Goal: Information Seeking & Learning: Find specific fact

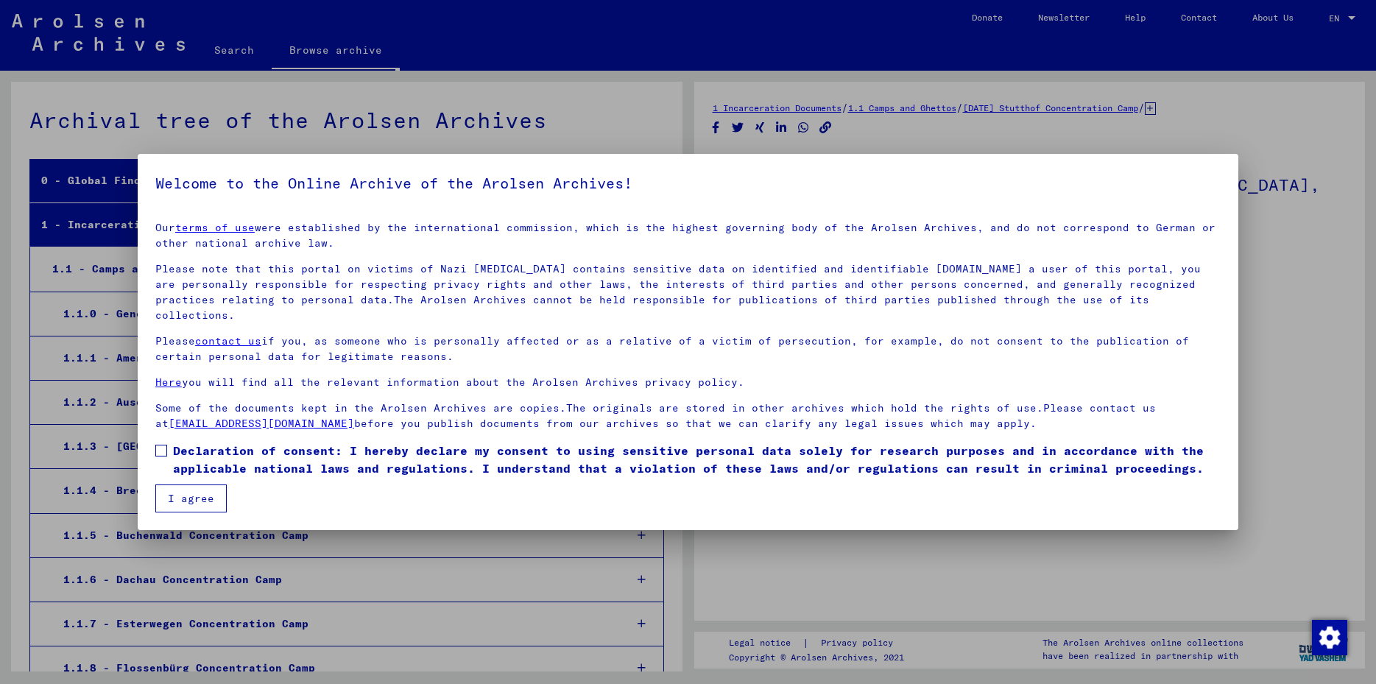
click at [164, 445] on span at bounding box center [161, 451] width 12 height 12
click at [193, 484] on button "I agree" at bounding box center [190, 498] width 71 height 28
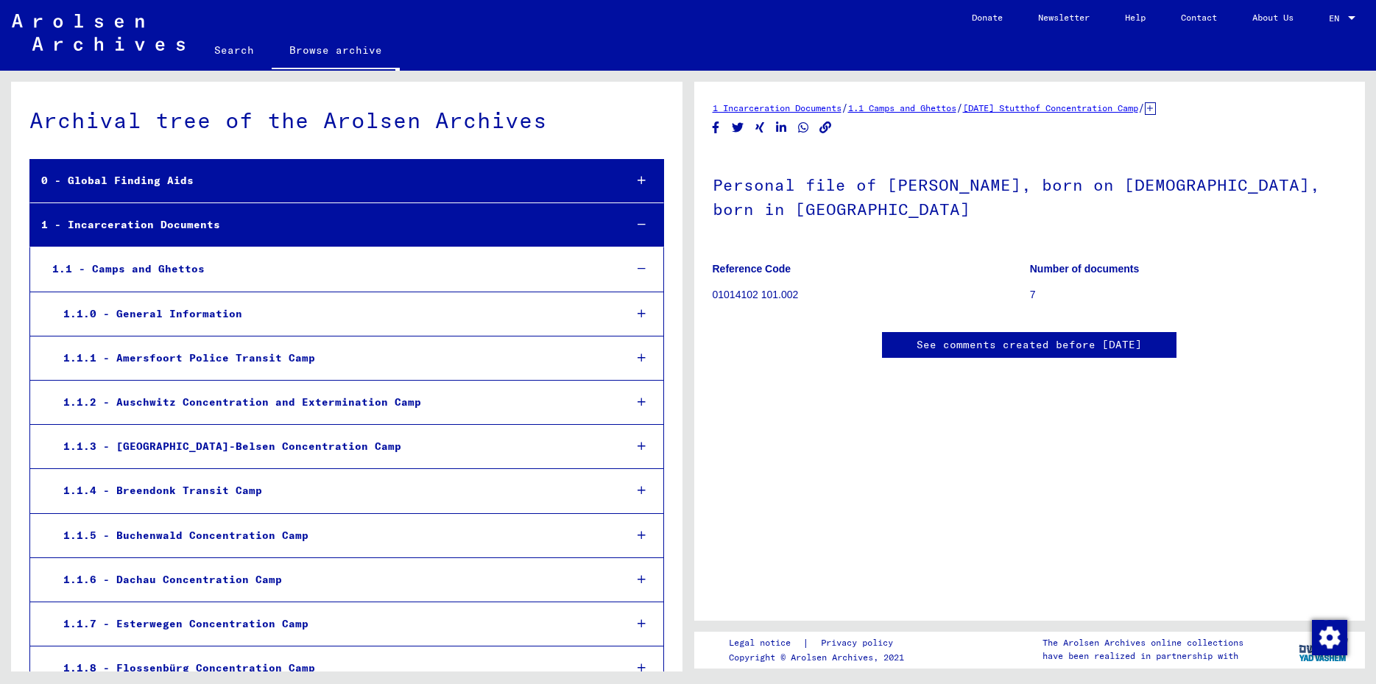
click at [240, 52] on link "Search" at bounding box center [234, 49] width 75 height 35
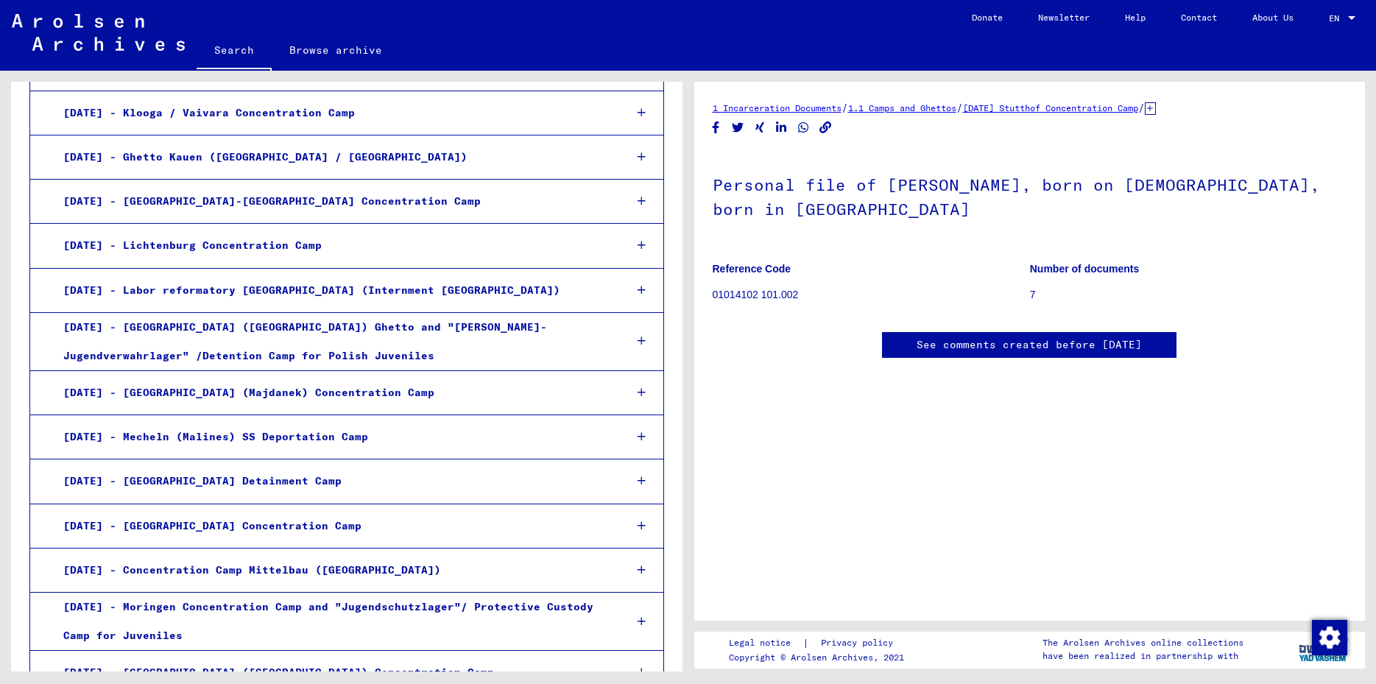
scroll to position [795, 0]
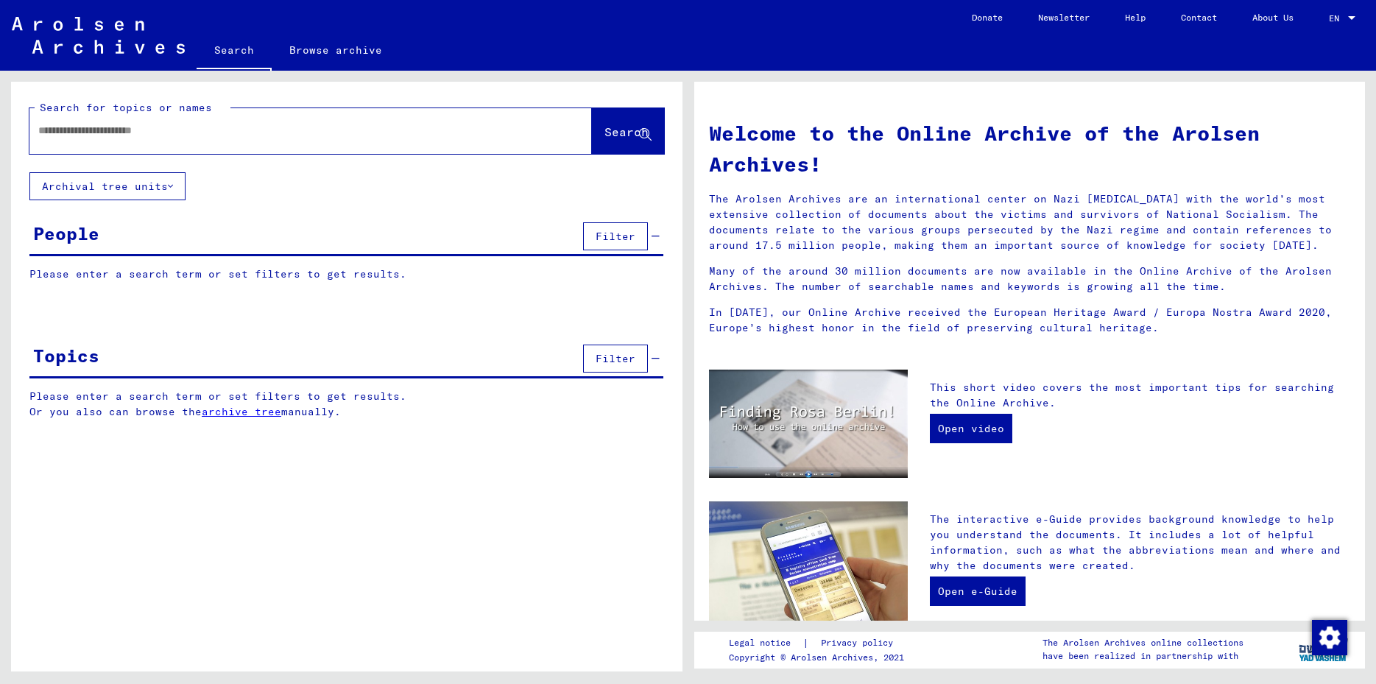
click at [79, 138] on div at bounding box center [288, 130] width 518 height 33
click at [79, 132] on input "text" at bounding box center [292, 130] width 509 height 15
click at [592, 130] on button "Search" at bounding box center [628, 131] width 72 height 46
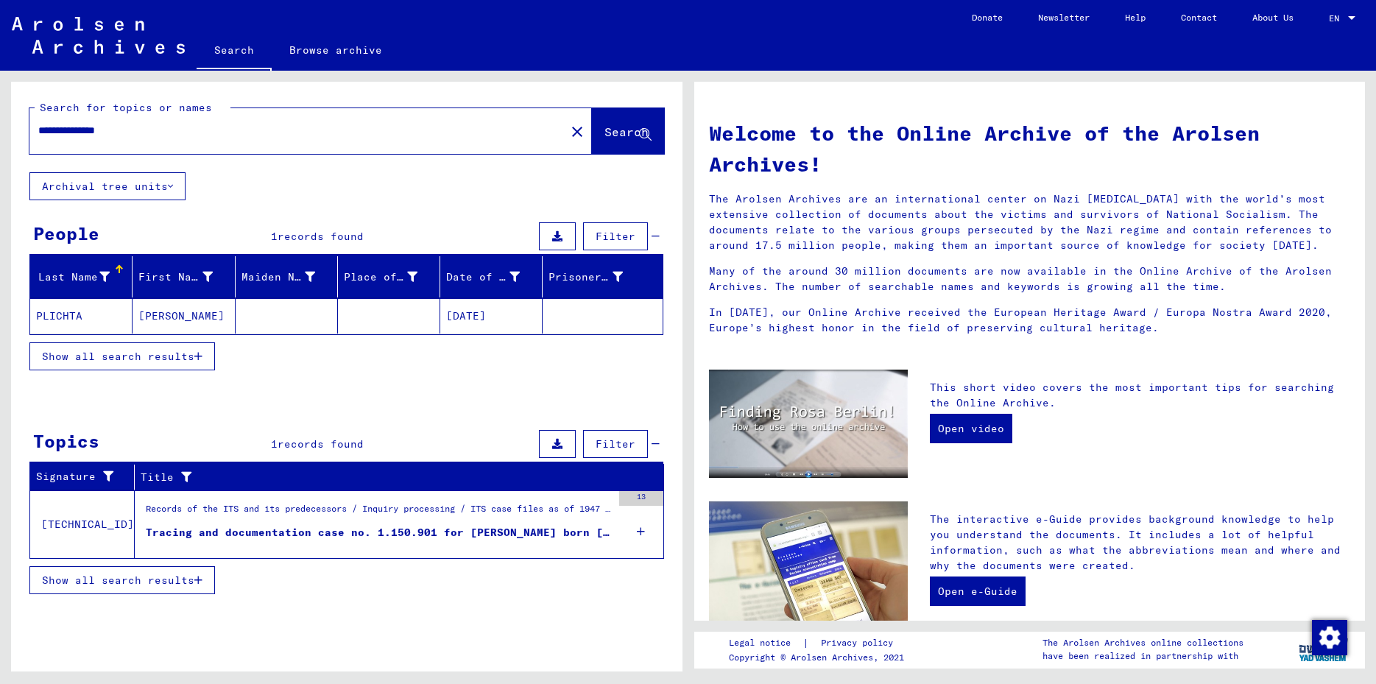
click at [64, 318] on mat-cell "PLICHTA" at bounding box center [81, 315] width 102 height 35
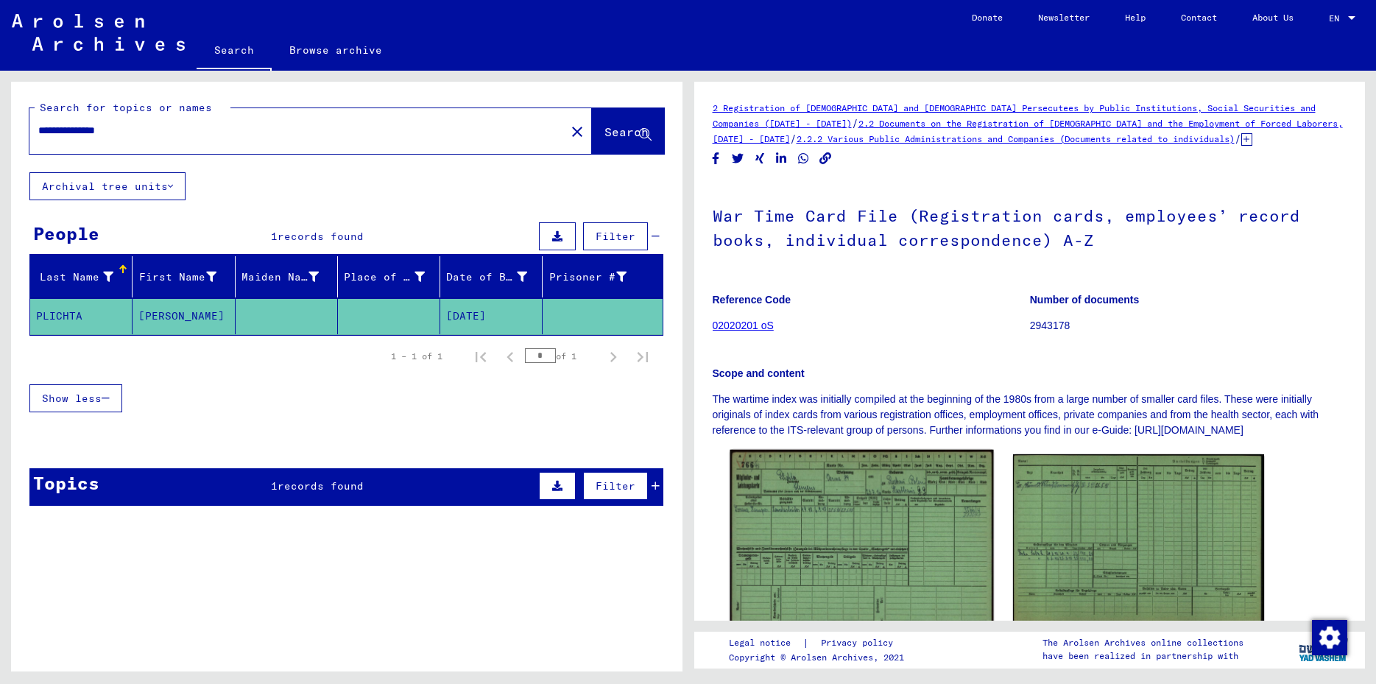
click at [837, 503] on img at bounding box center [861, 541] width 264 height 183
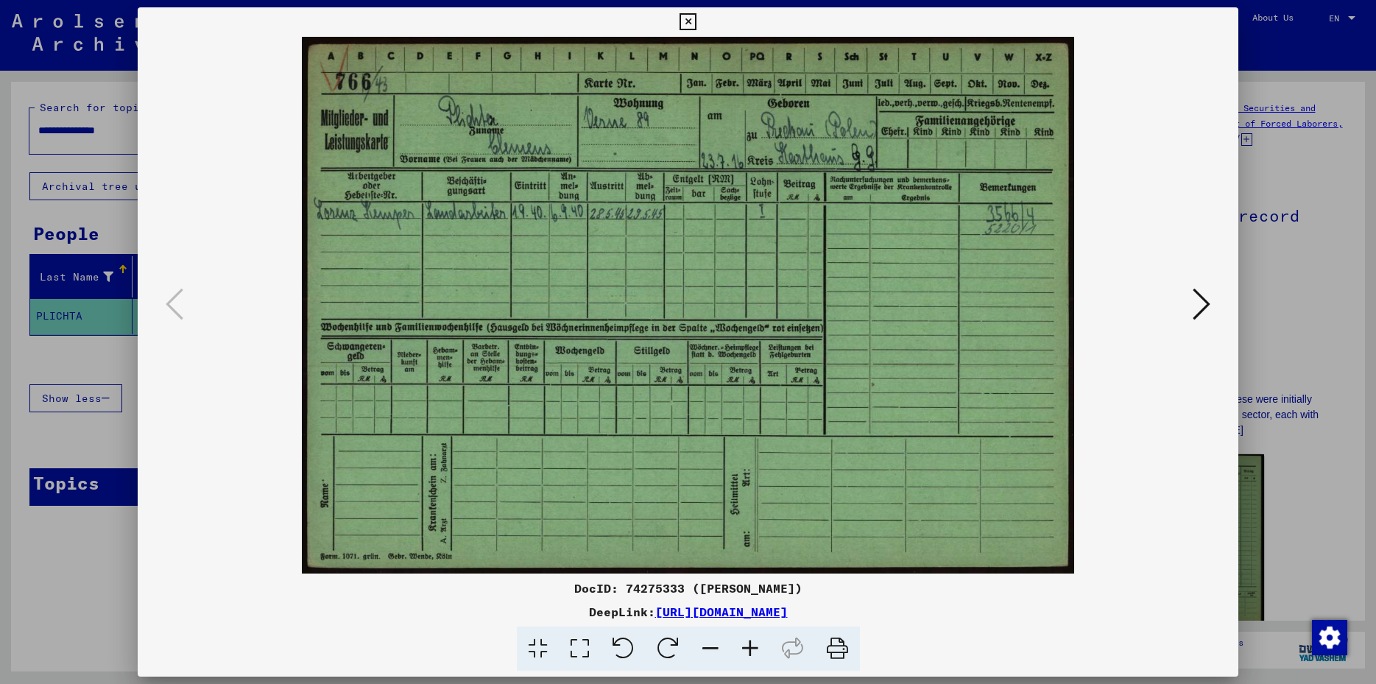
click at [675, 18] on div at bounding box center [688, 21] width 26 height 29
click at [696, 19] on icon at bounding box center [687, 22] width 17 height 18
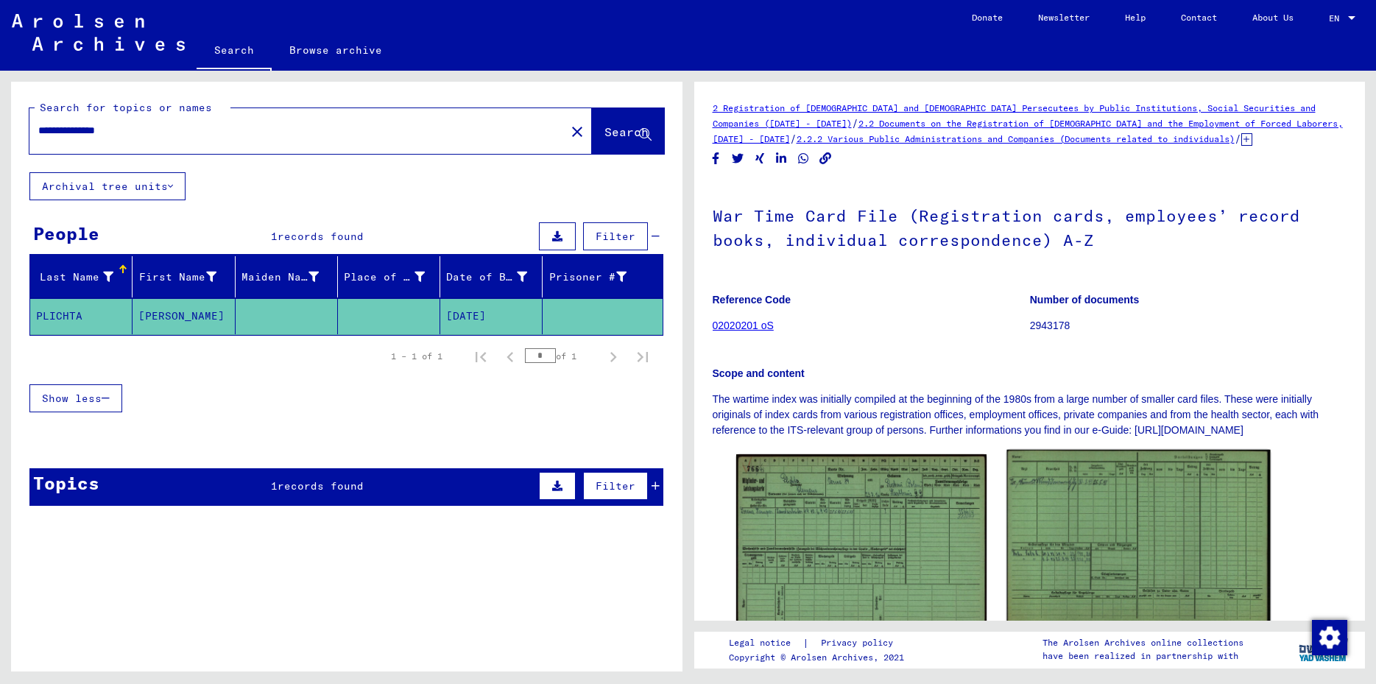
click at [1106, 523] on img at bounding box center [1139, 541] width 264 height 183
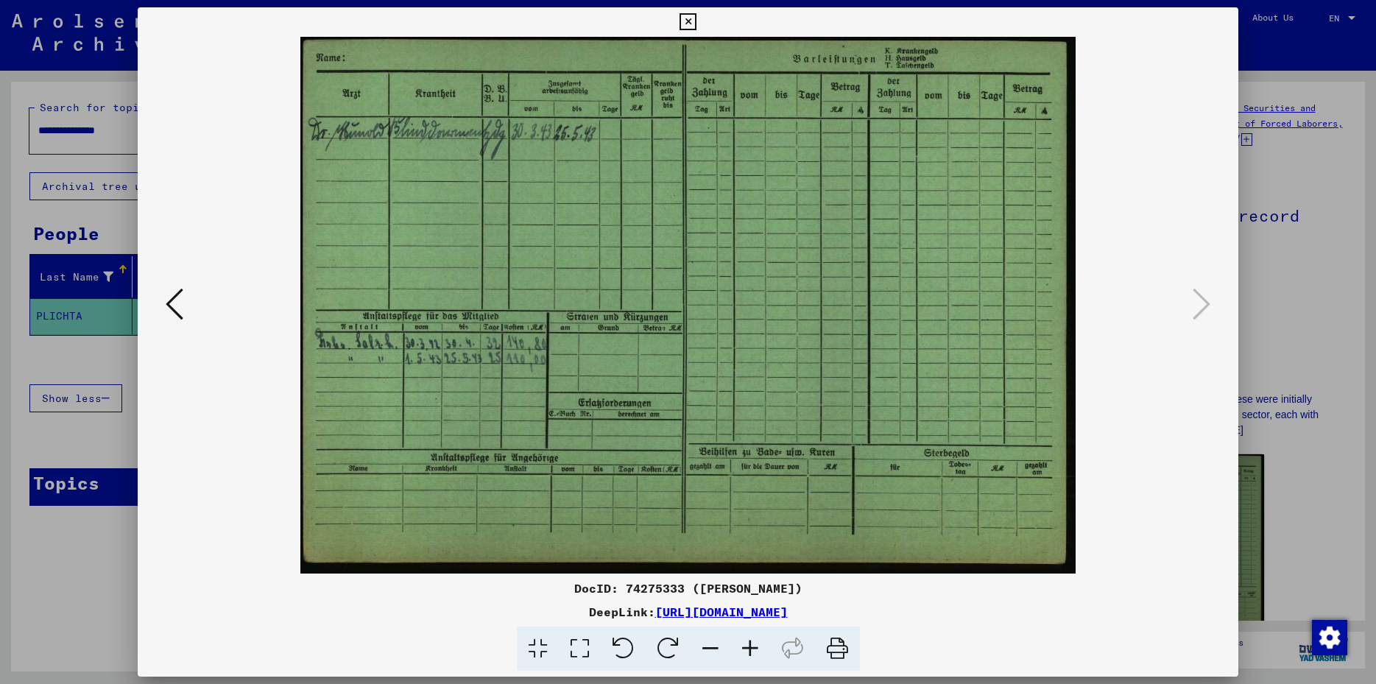
click at [696, 18] on icon at bounding box center [687, 22] width 17 height 18
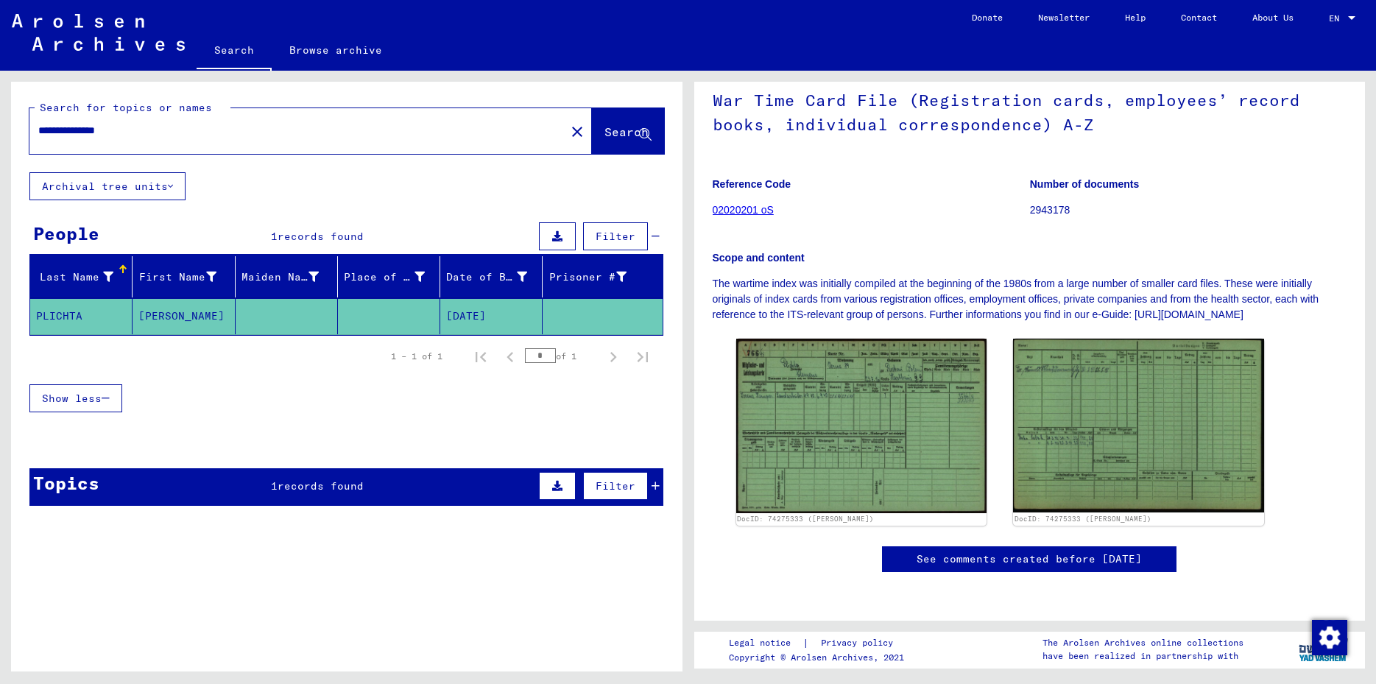
scroll to position [318, 0]
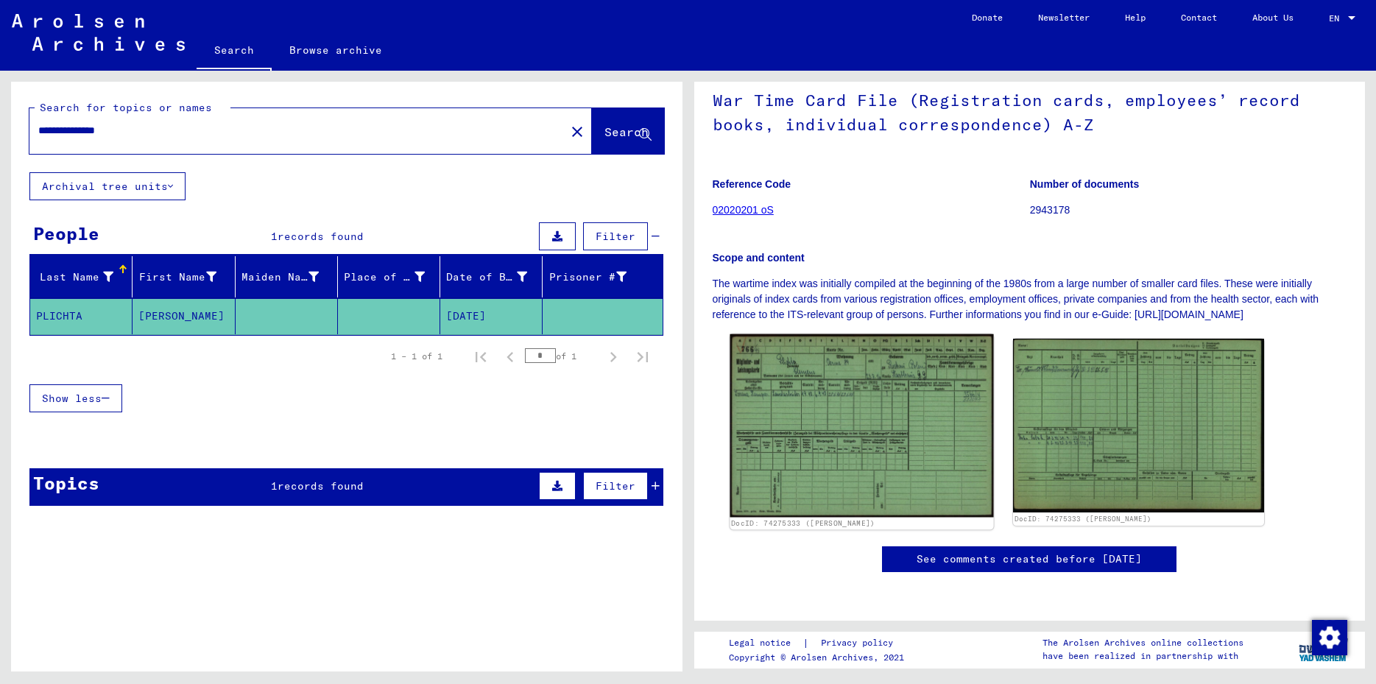
click at [824, 334] on img at bounding box center [861, 425] width 264 height 183
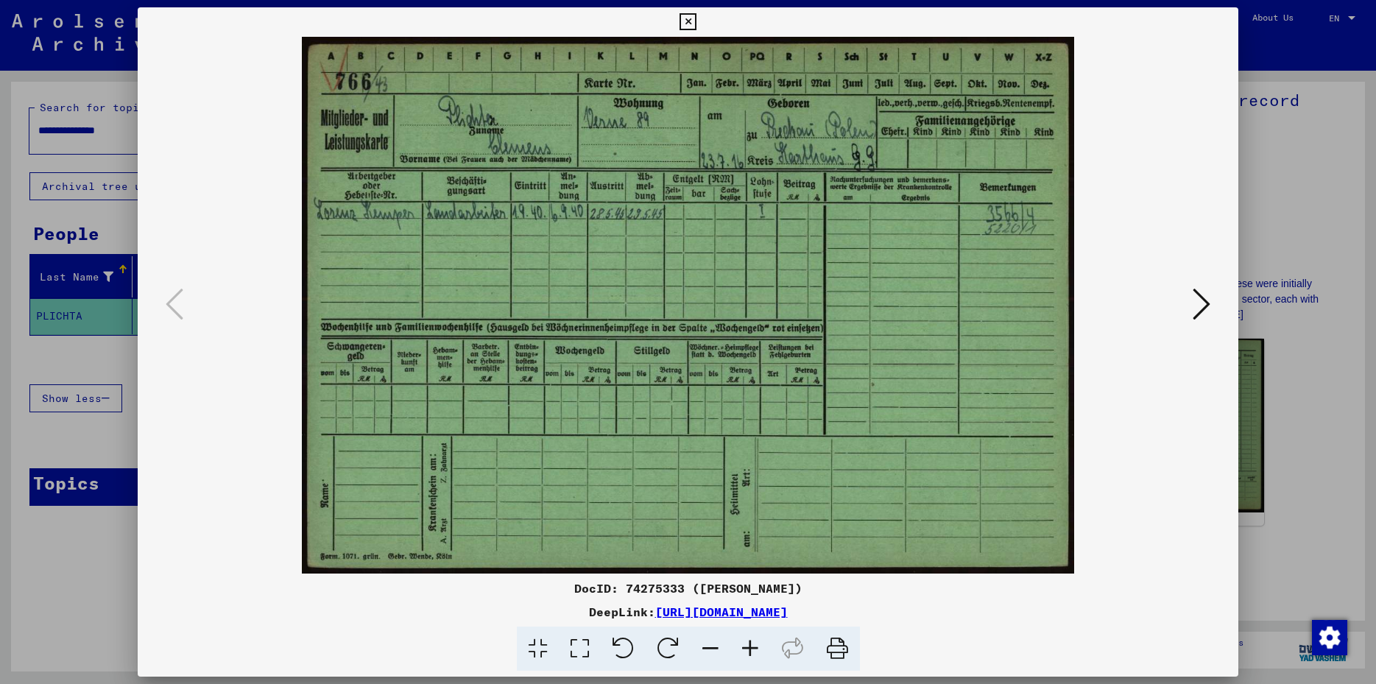
click at [1201, 300] on icon at bounding box center [1201, 303] width 18 height 35
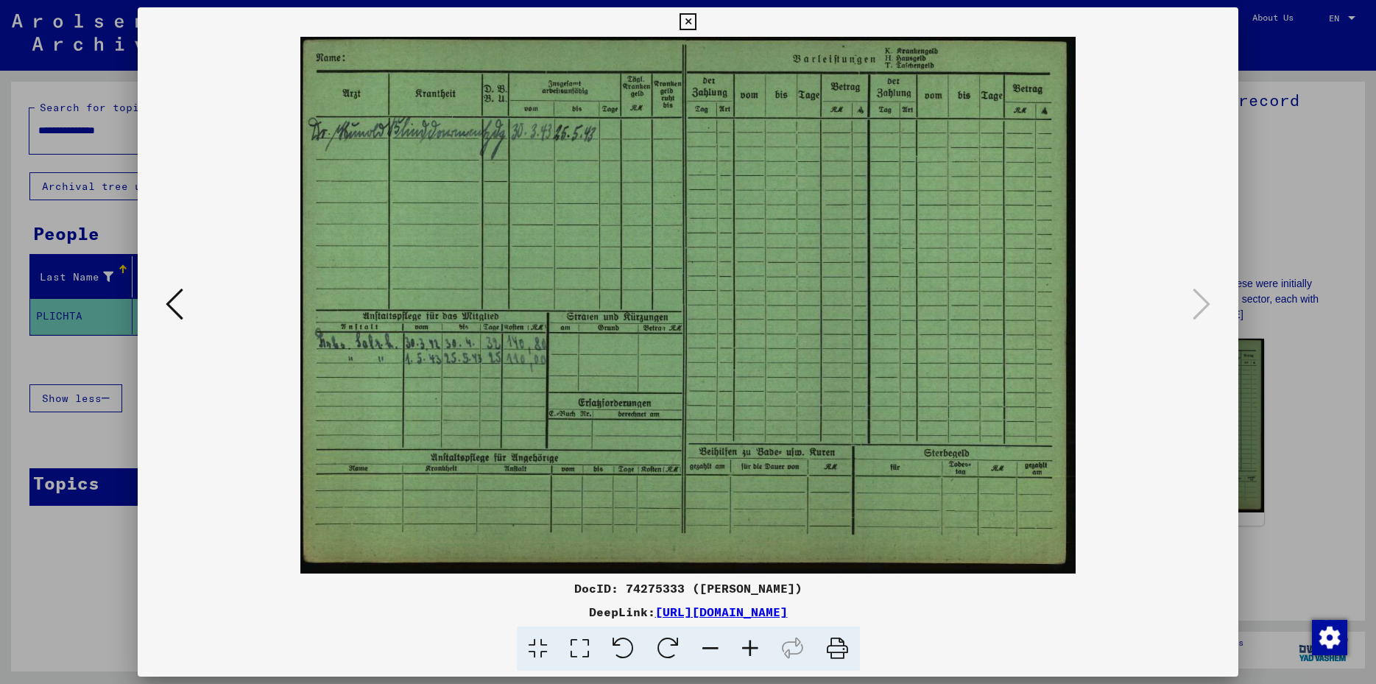
click at [696, 17] on icon at bounding box center [687, 22] width 17 height 18
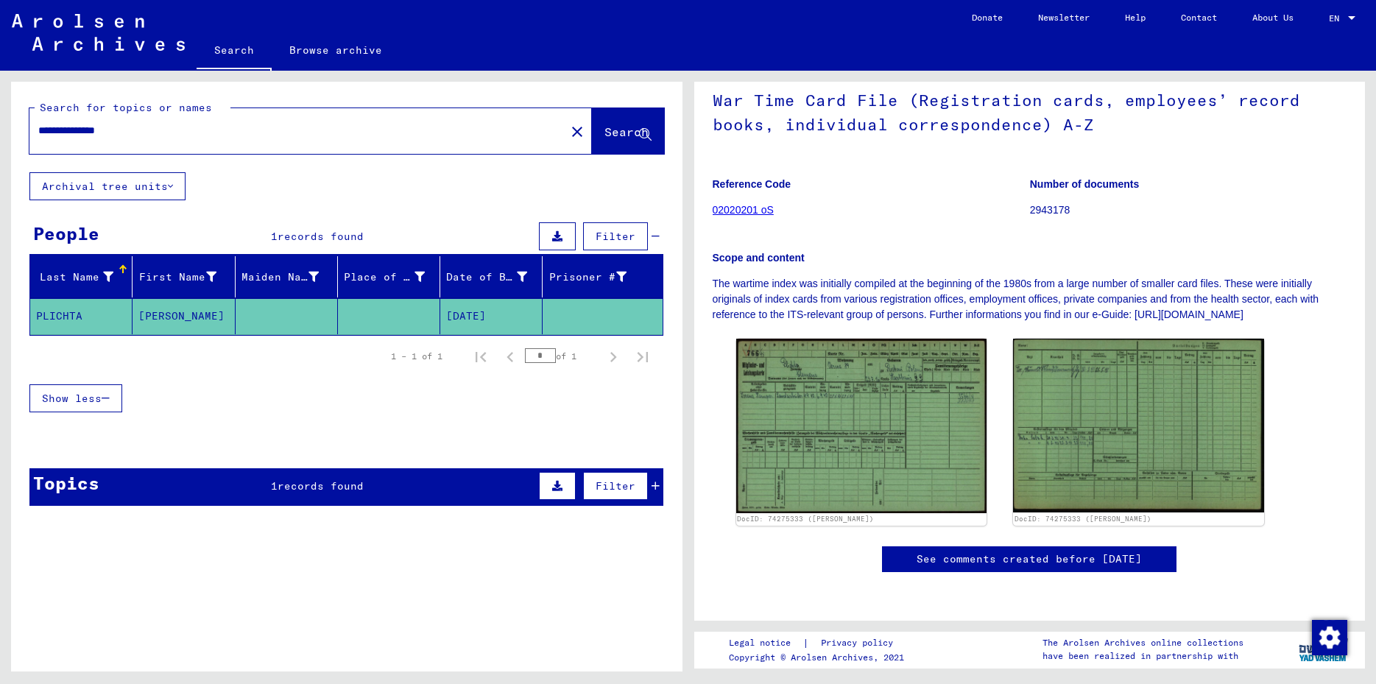
scroll to position [238, 0]
drag, startPoint x: 176, startPoint y: 132, endPoint x: -38, endPoint y: 97, distance: 216.2
click at [38, 123] on input "**********" at bounding box center [297, 130] width 518 height 15
click at [604, 135] on span "Search" at bounding box center [626, 131] width 44 height 15
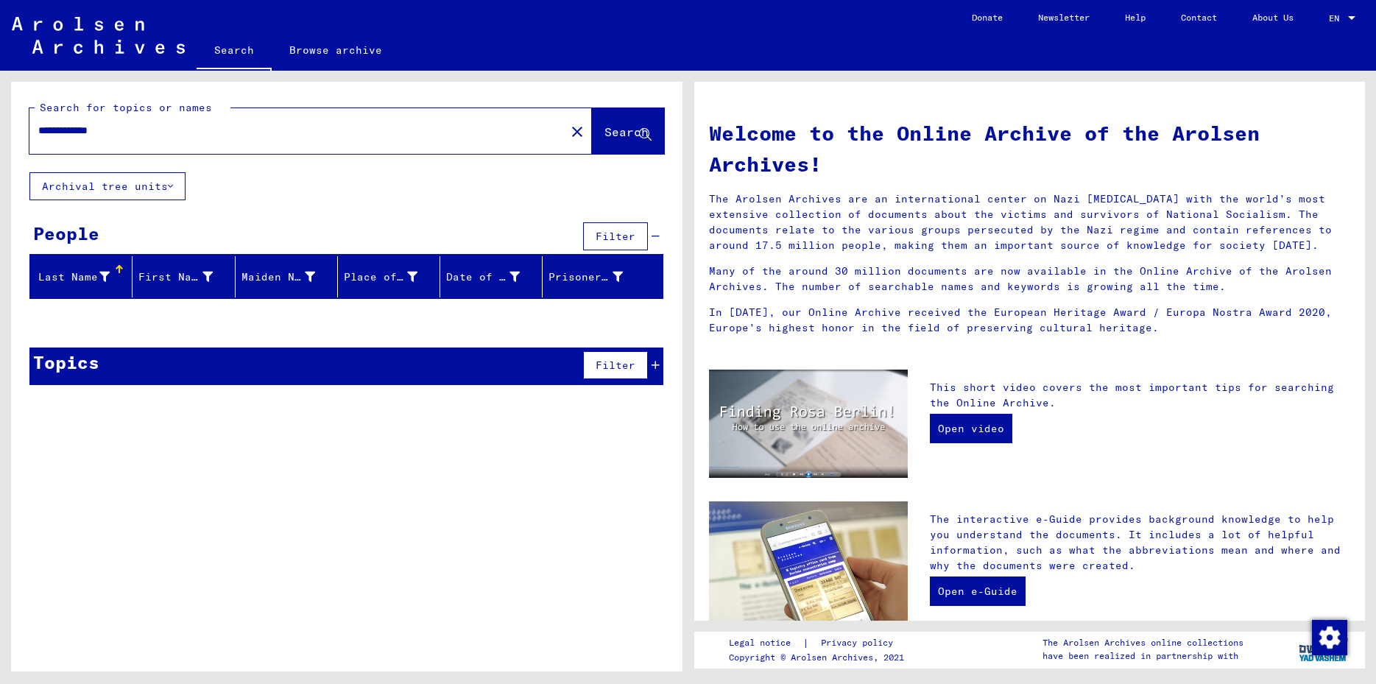
click at [98, 130] on input "**********" at bounding box center [292, 130] width 509 height 15
click at [595, 146] on button "Search" at bounding box center [628, 131] width 72 height 46
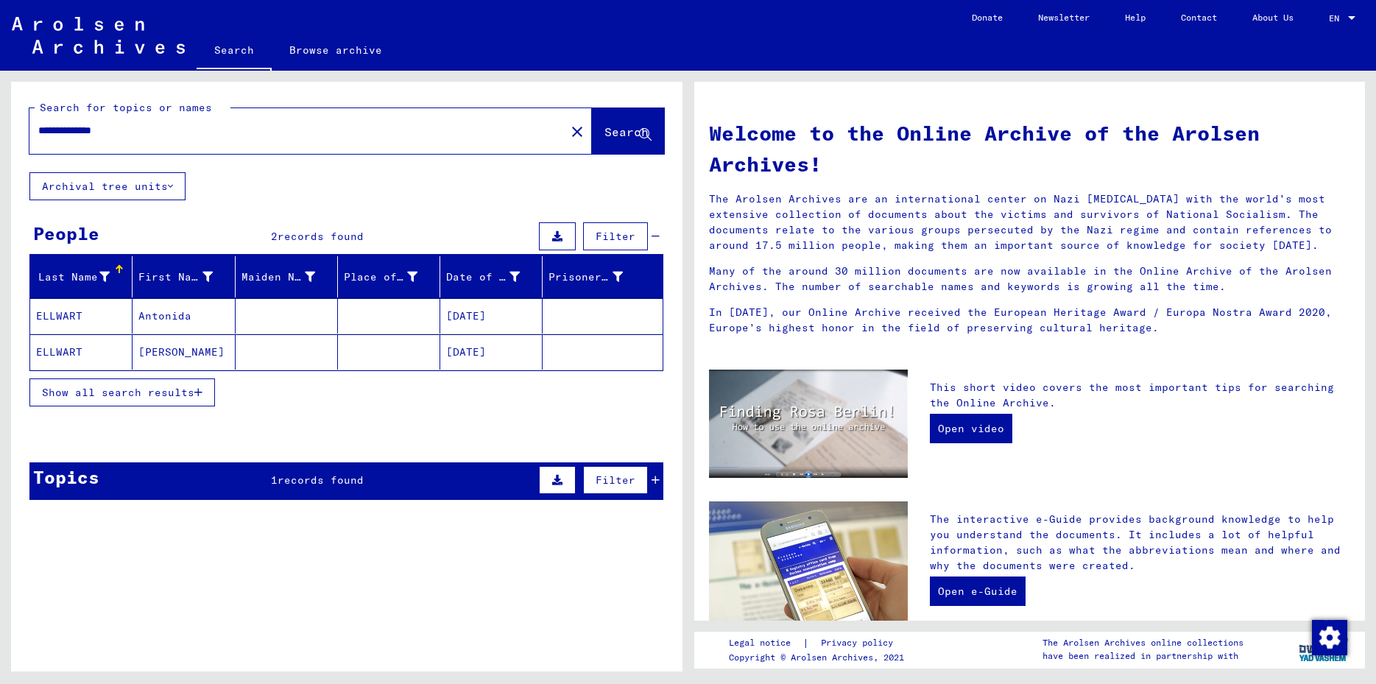
click at [57, 350] on mat-cell "ELLWART" at bounding box center [81, 351] width 102 height 35
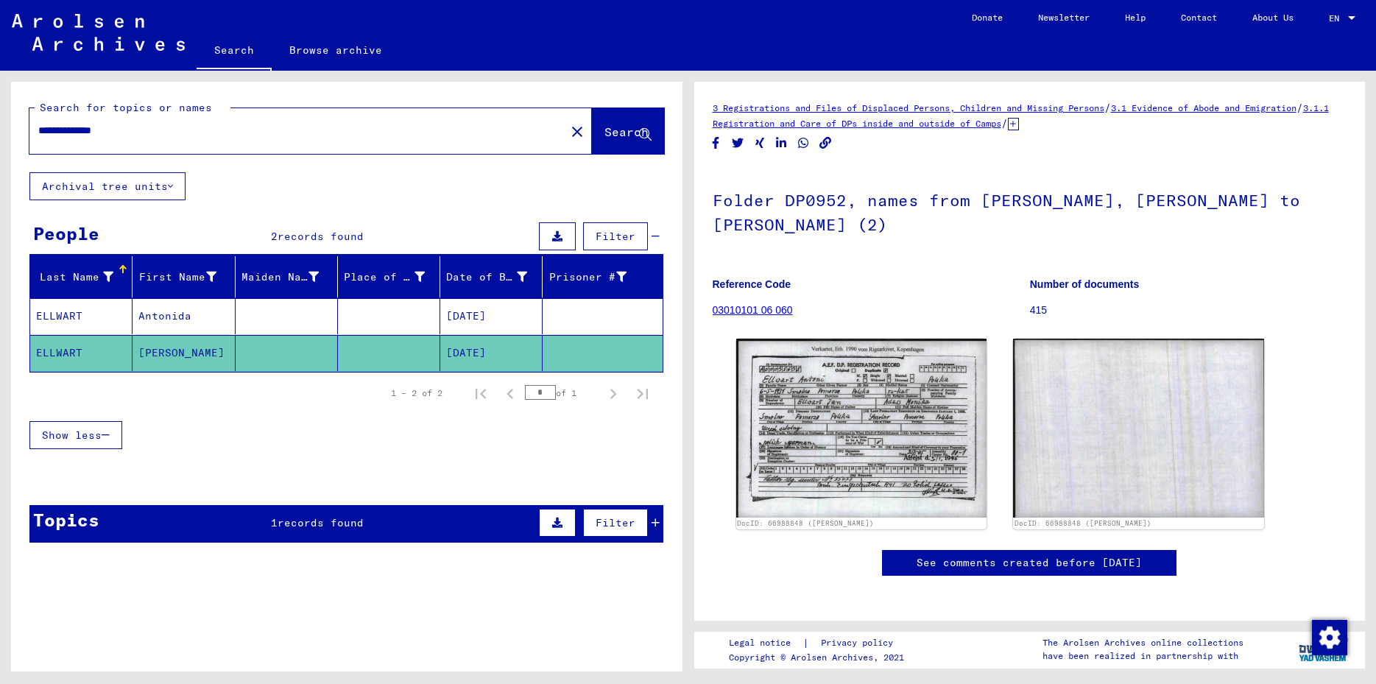
click at [140, 130] on input "**********" at bounding box center [297, 130] width 518 height 15
click at [604, 136] on span "Search" at bounding box center [626, 131] width 44 height 15
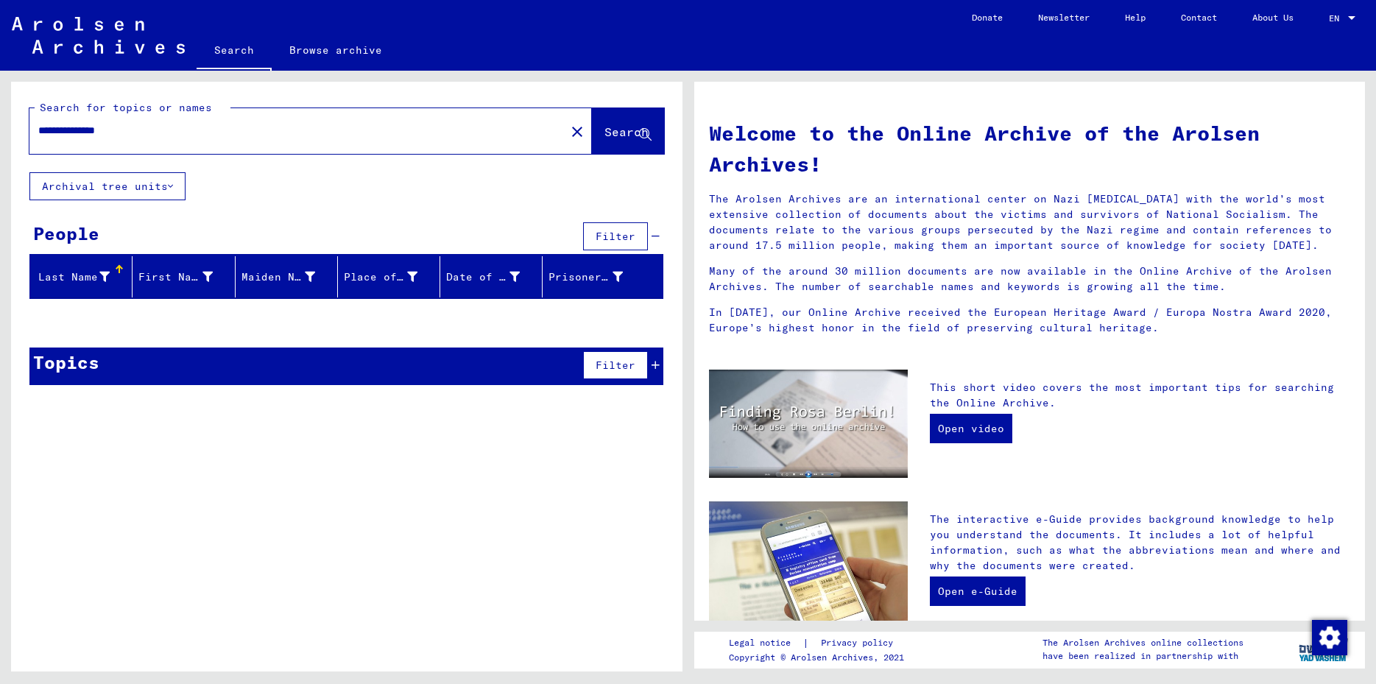
drag, startPoint x: 86, startPoint y: 133, endPoint x: -8, endPoint y: 120, distance: 95.1
click at [38, 123] on input "**********" at bounding box center [292, 130] width 509 height 15
type input "********"
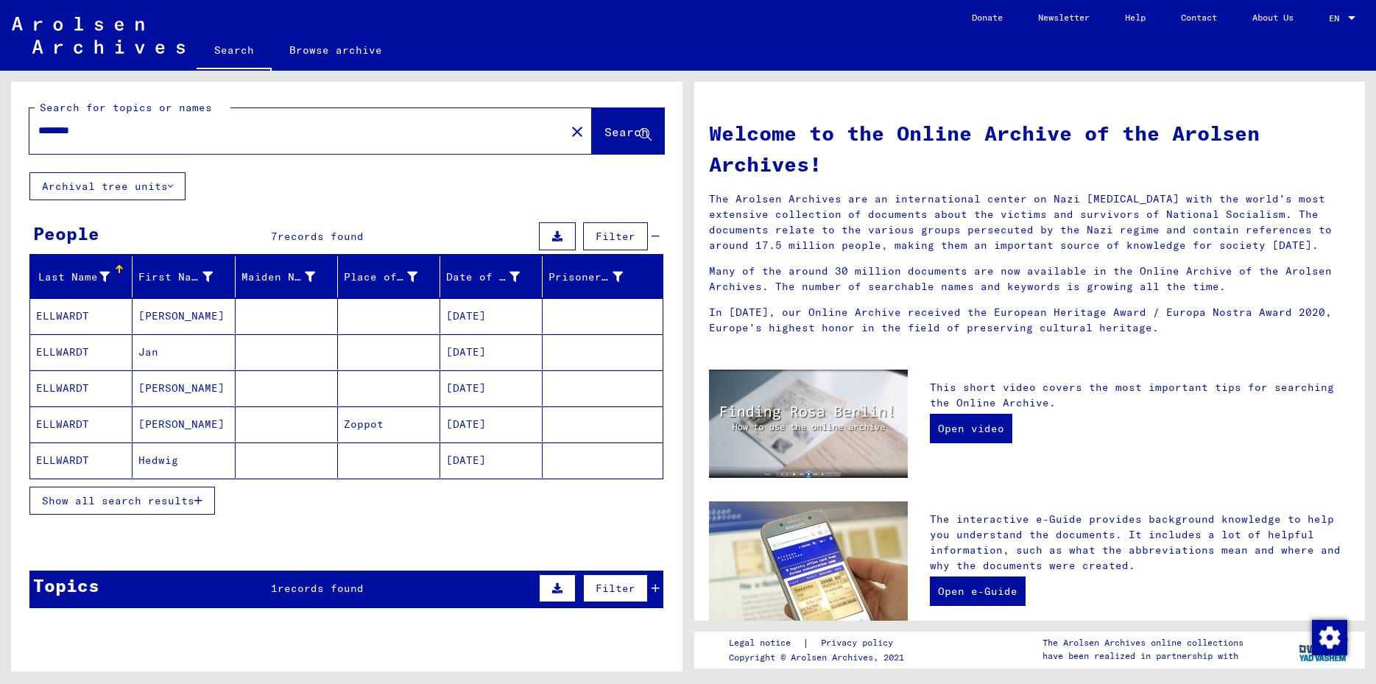
click at [58, 424] on mat-cell "ELLWARDT" at bounding box center [81, 423] width 102 height 35
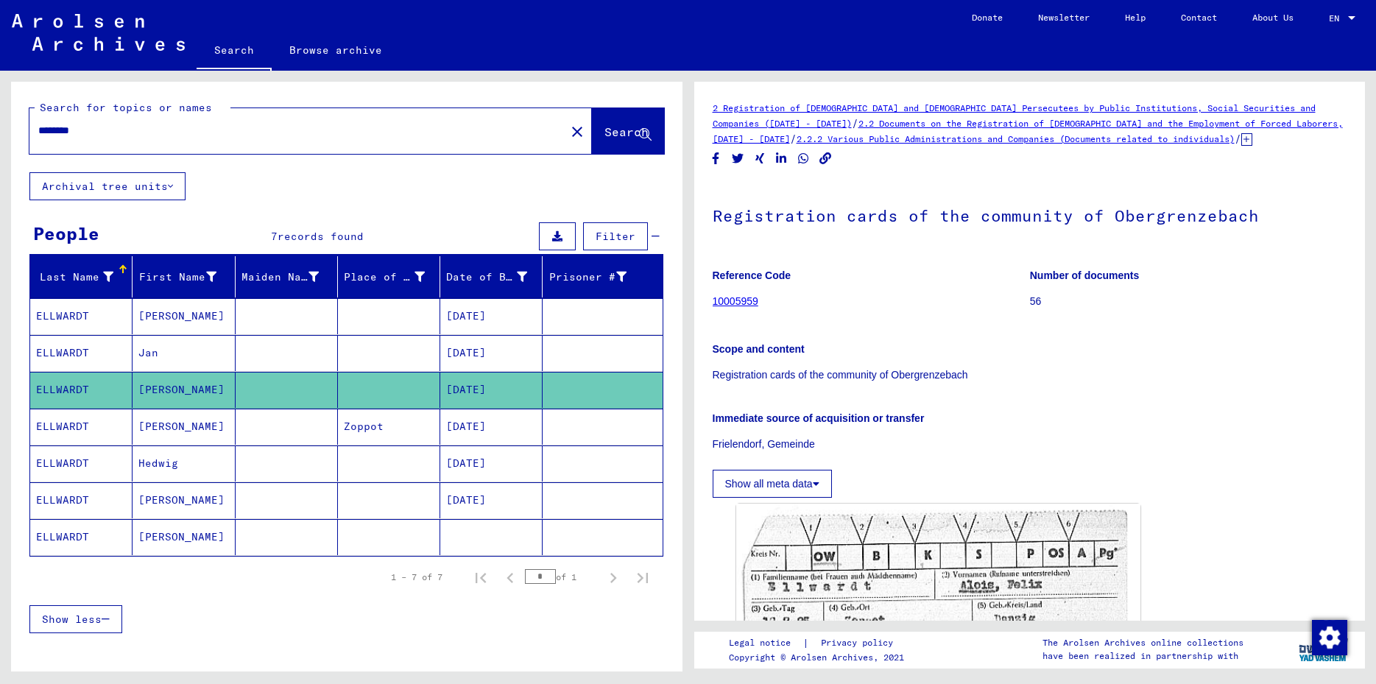
scroll to position [238, 0]
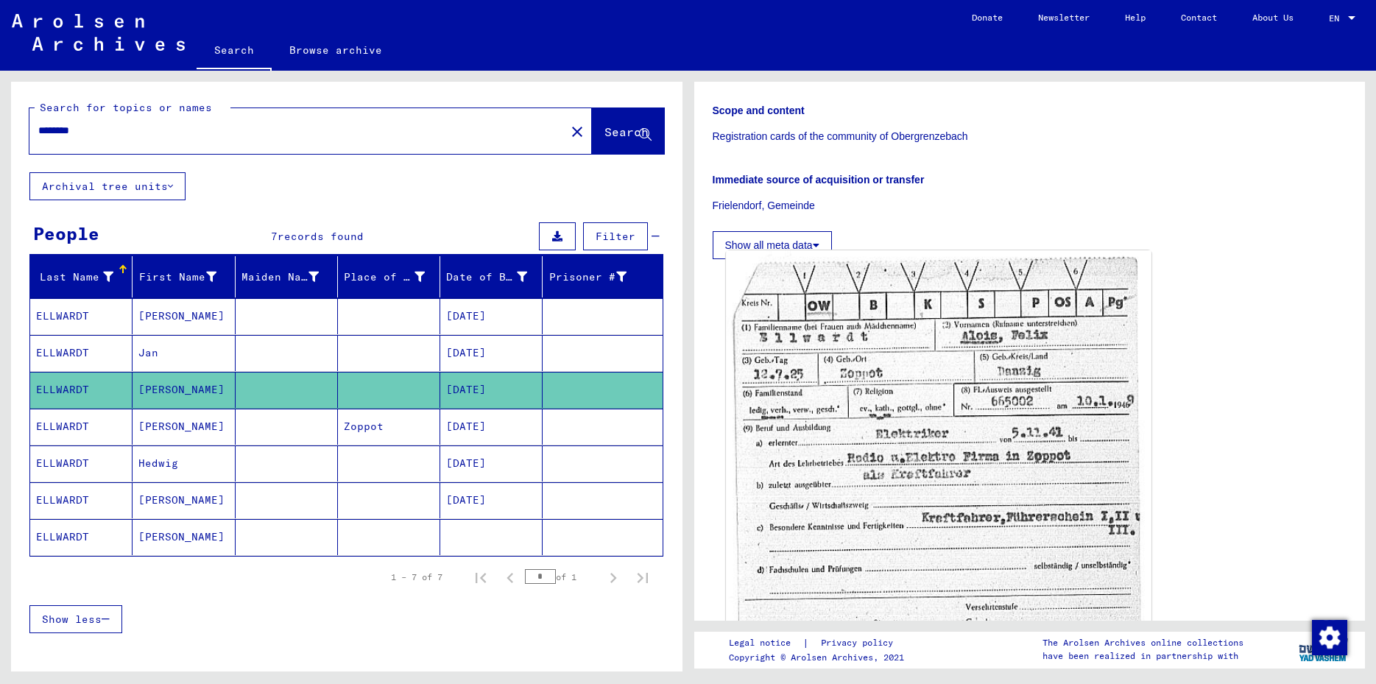
click at [951, 392] on img at bounding box center [938, 554] width 425 height 608
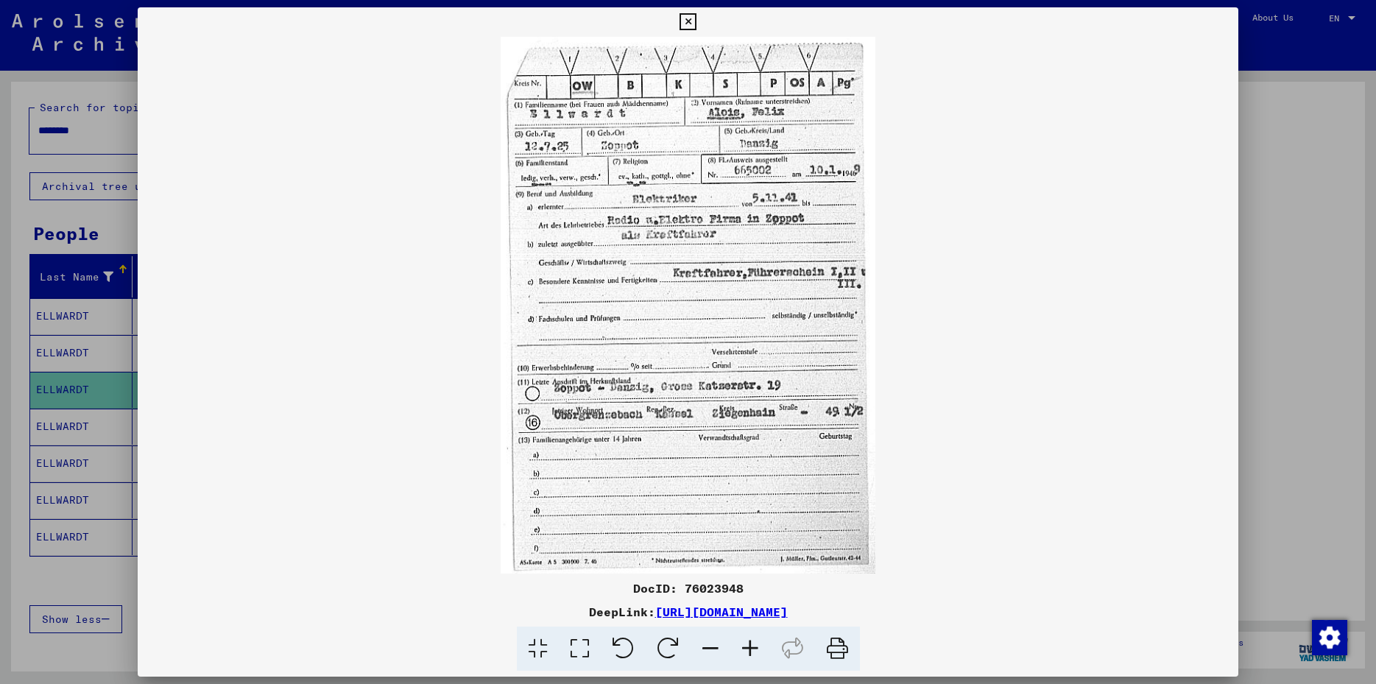
click at [696, 24] on icon at bounding box center [687, 22] width 17 height 18
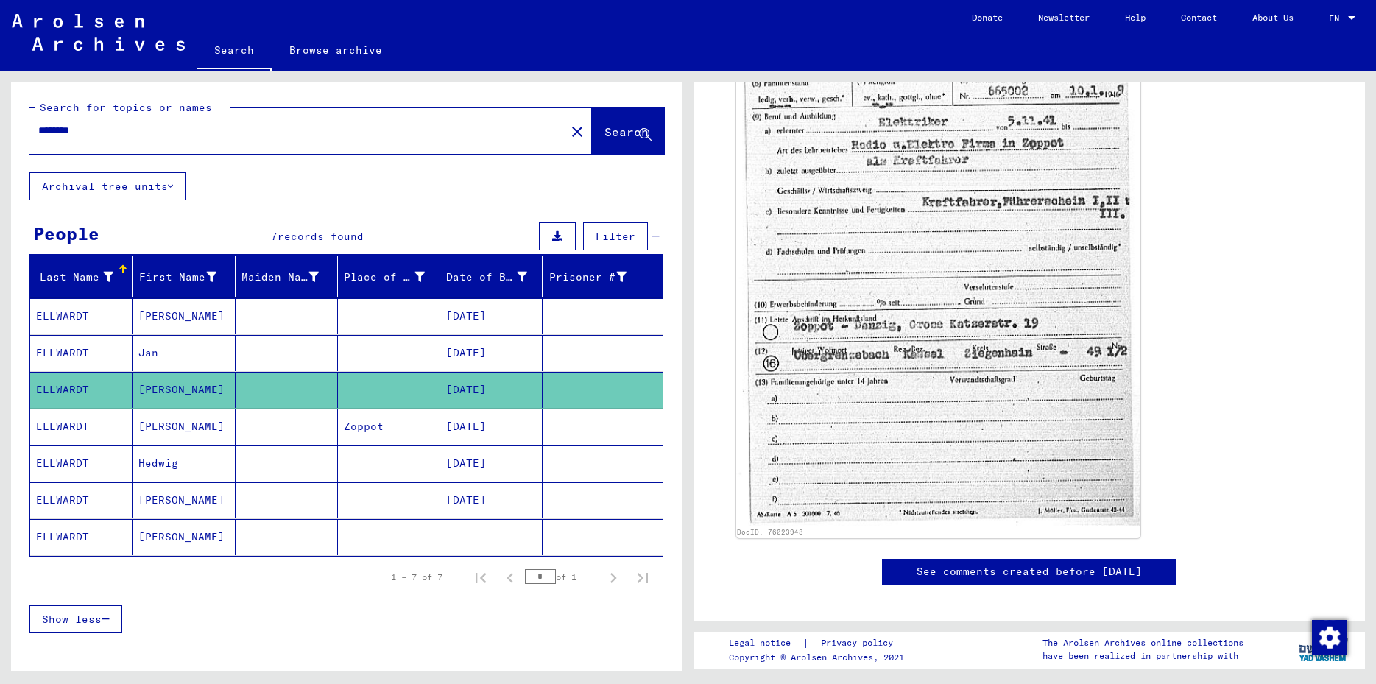
scroll to position [874, 0]
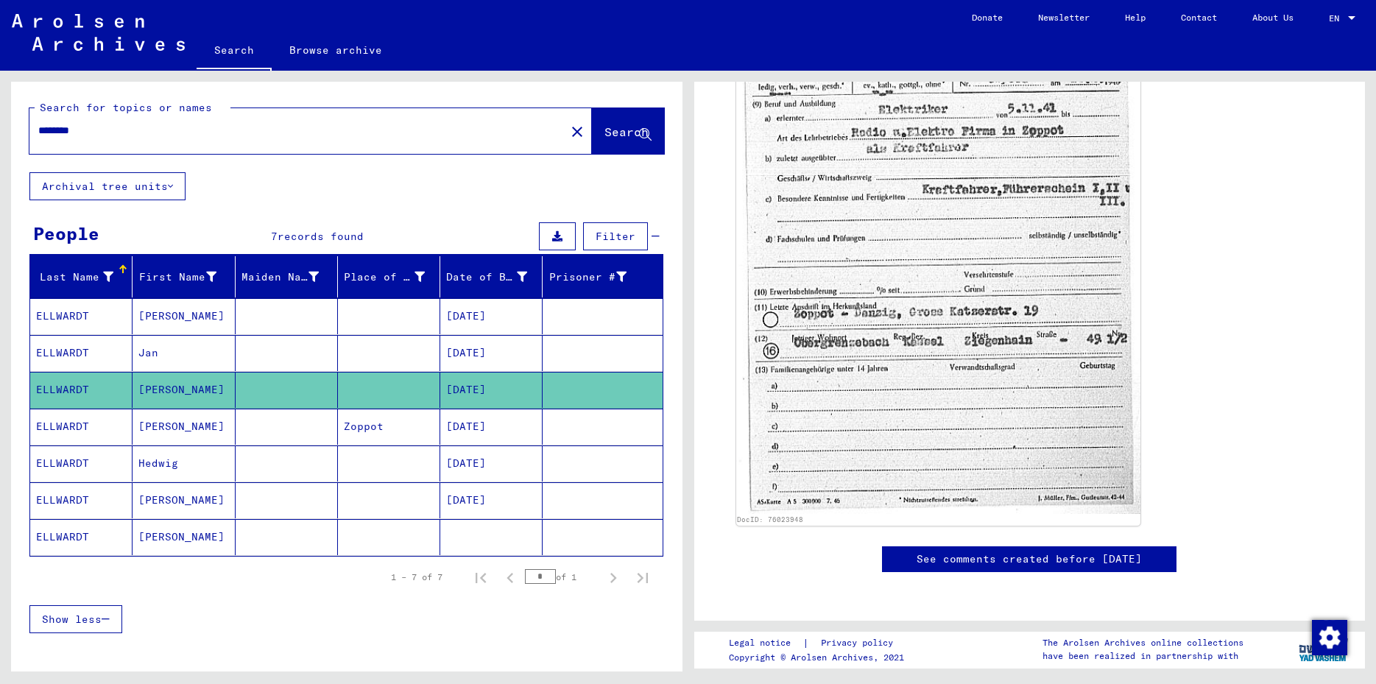
click at [172, 428] on mat-cell "[PERSON_NAME]" at bounding box center [183, 427] width 102 height 36
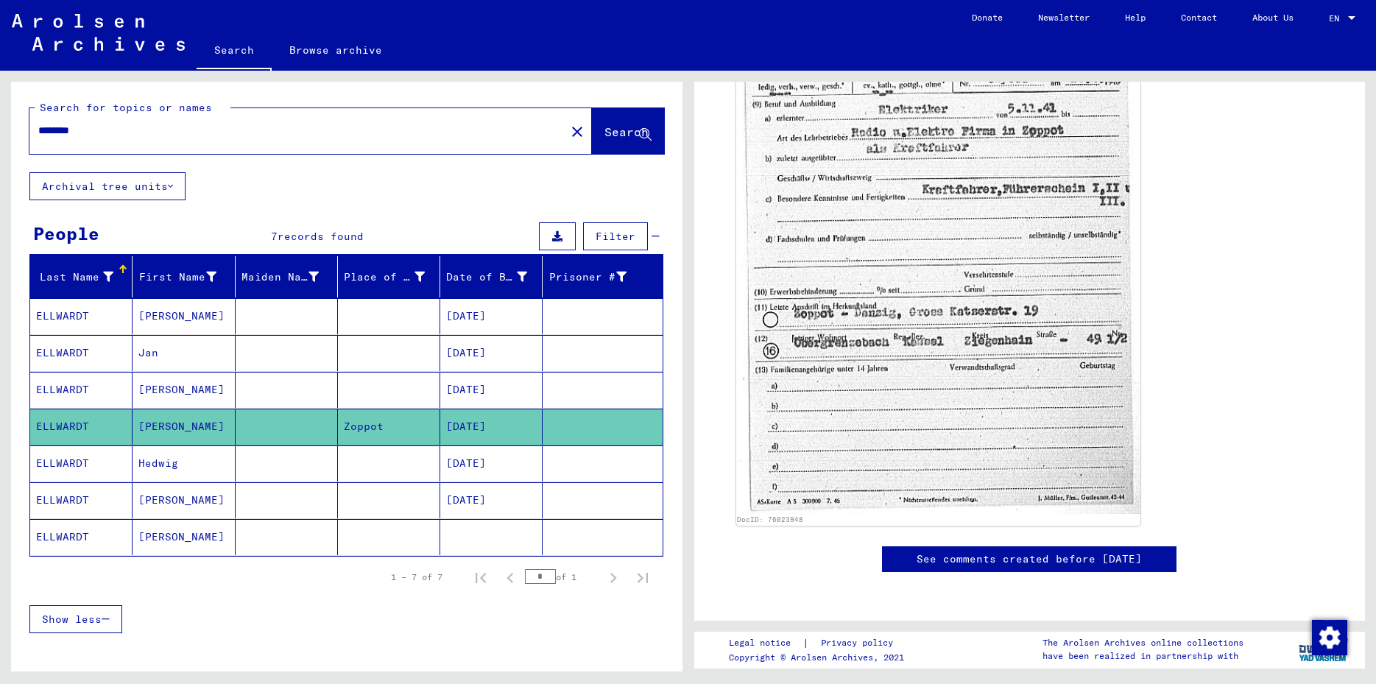
click at [171, 436] on mat-cell "[PERSON_NAME]" at bounding box center [183, 427] width 102 height 36
click at [63, 424] on mat-cell "ELLWARDT" at bounding box center [81, 427] width 102 height 36
click at [68, 383] on mat-cell "ELLWARDT" at bounding box center [81, 390] width 102 height 36
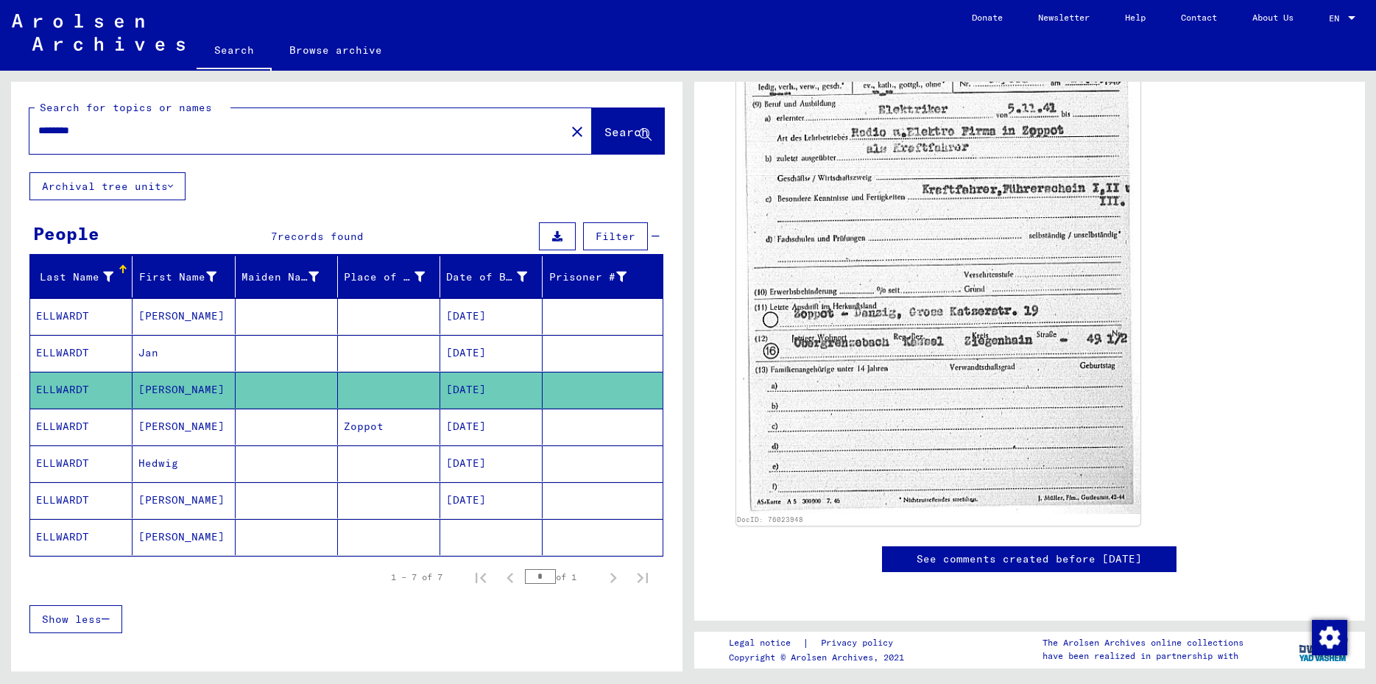
click at [69, 352] on mat-cell "ELLWARDT" at bounding box center [81, 353] width 102 height 36
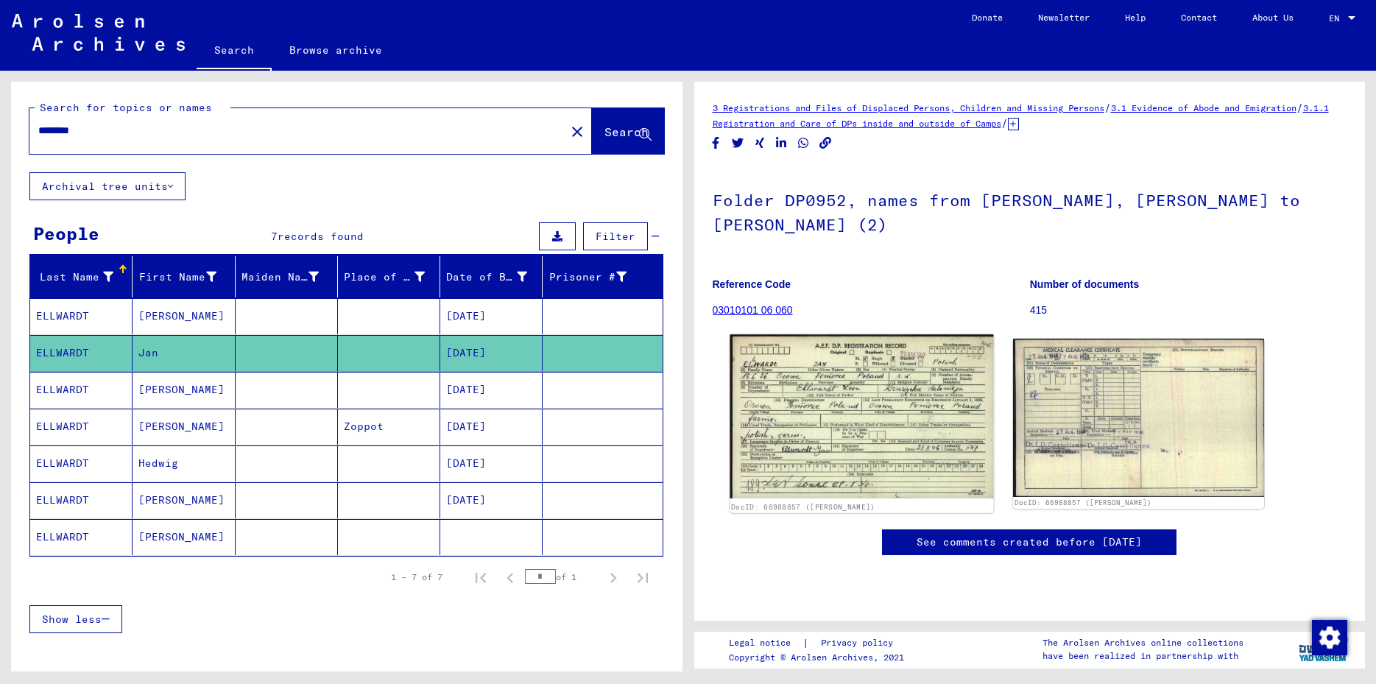
click at [819, 389] on img at bounding box center [861, 416] width 264 height 164
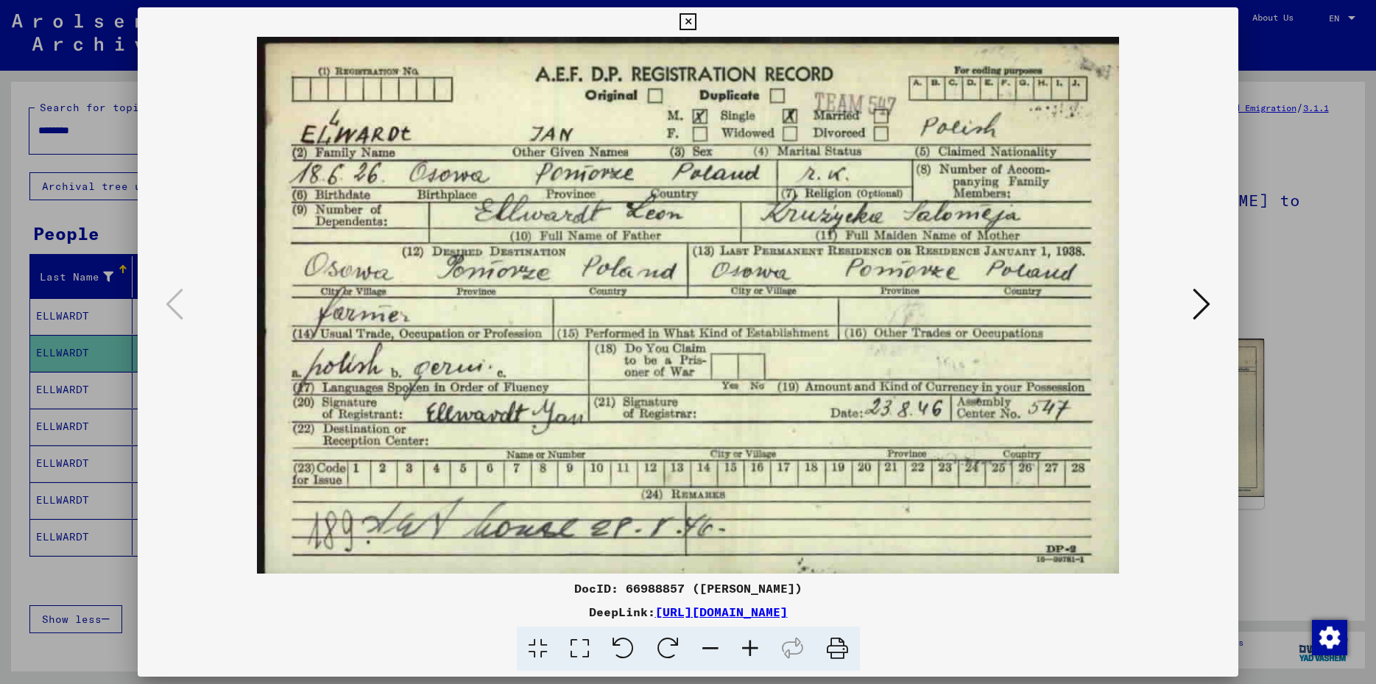
click at [696, 19] on icon at bounding box center [687, 22] width 17 height 18
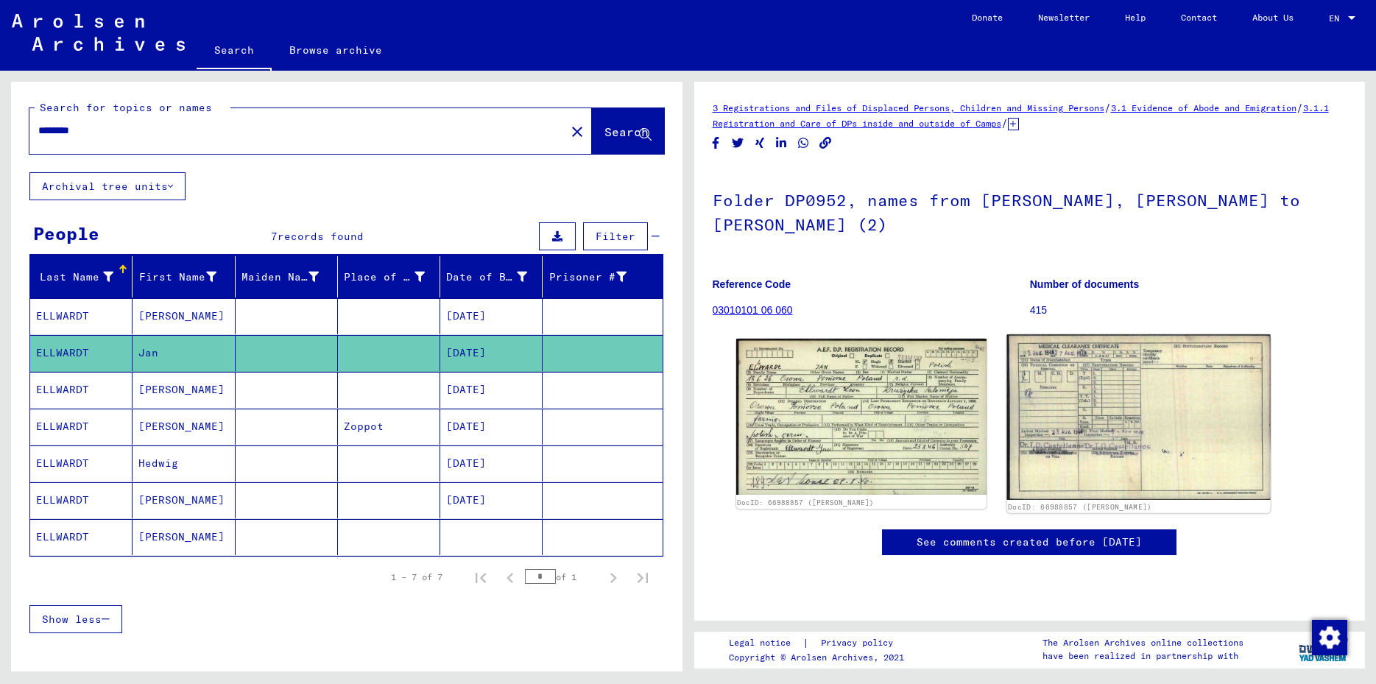
click at [1114, 400] on img at bounding box center [1139, 417] width 264 height 166
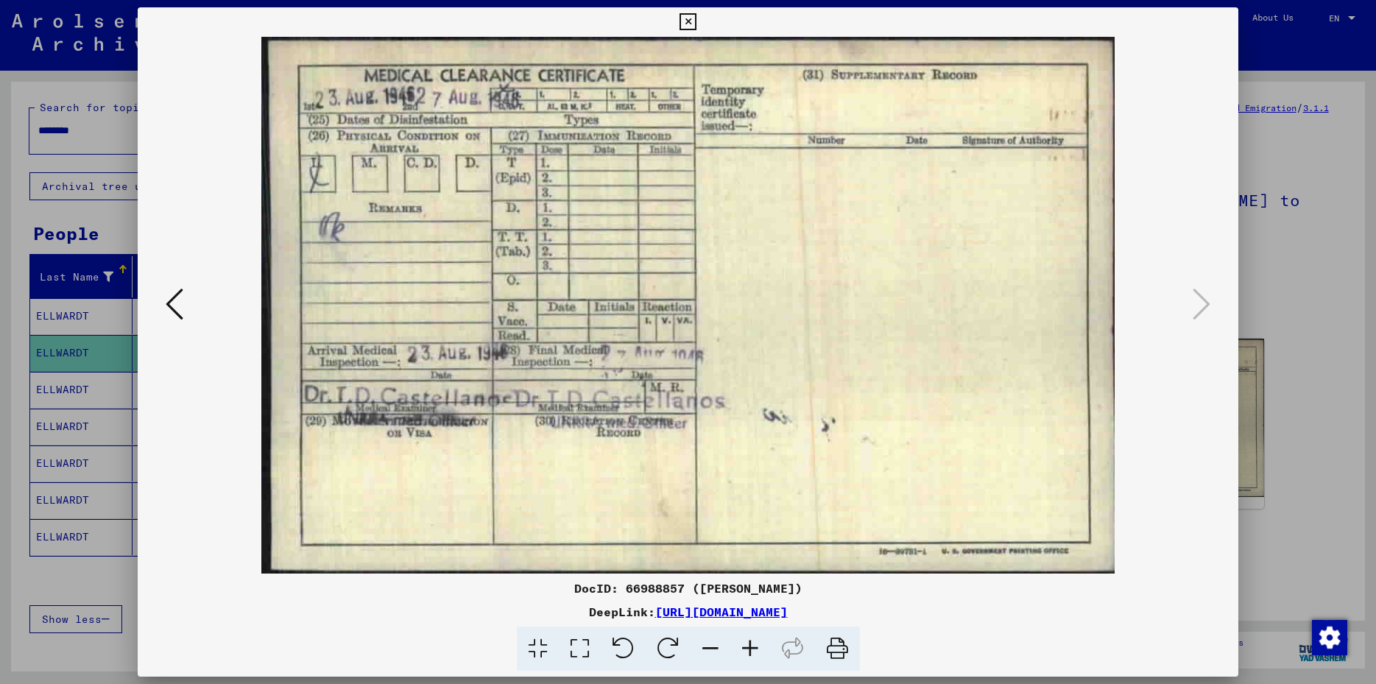
click at [696, 21] on icon at bounding box center [687, 22] width 17 height 18
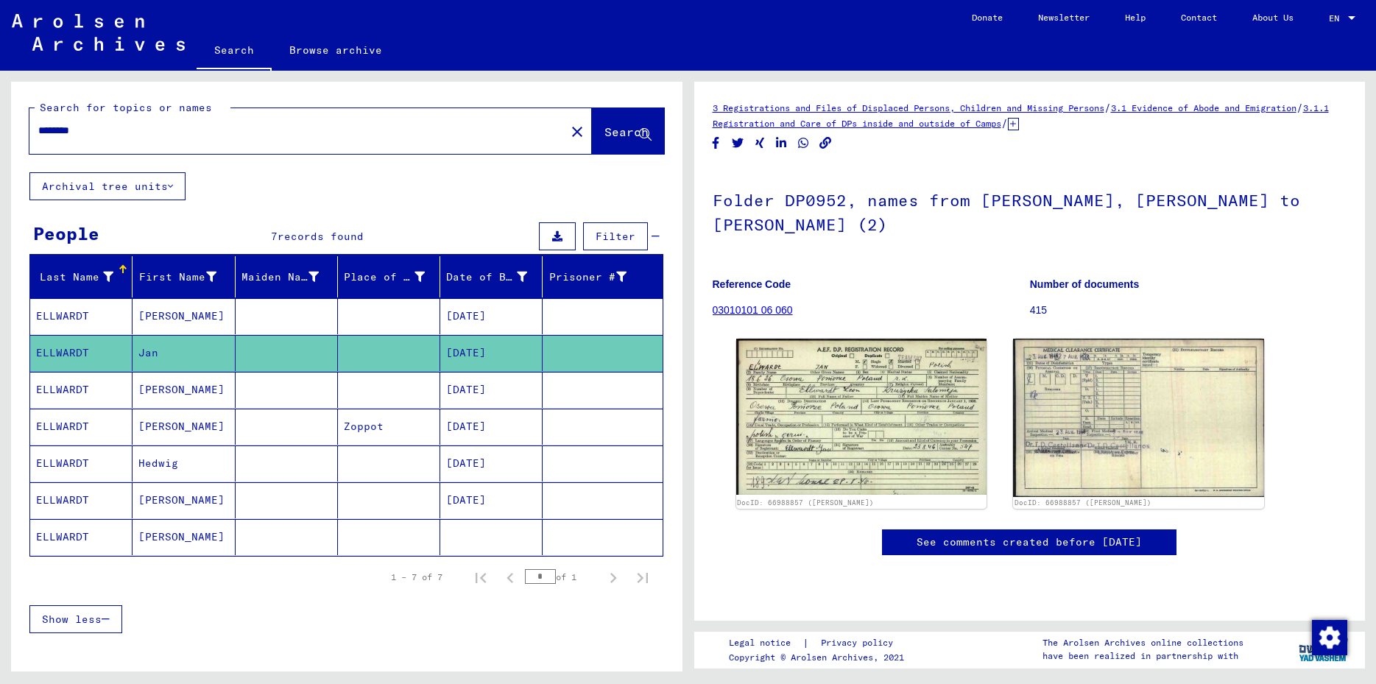
click at [153, 543] on mat-cell "[PERSON_NAME]" at bounding box center [183, 537] width 102 height 36
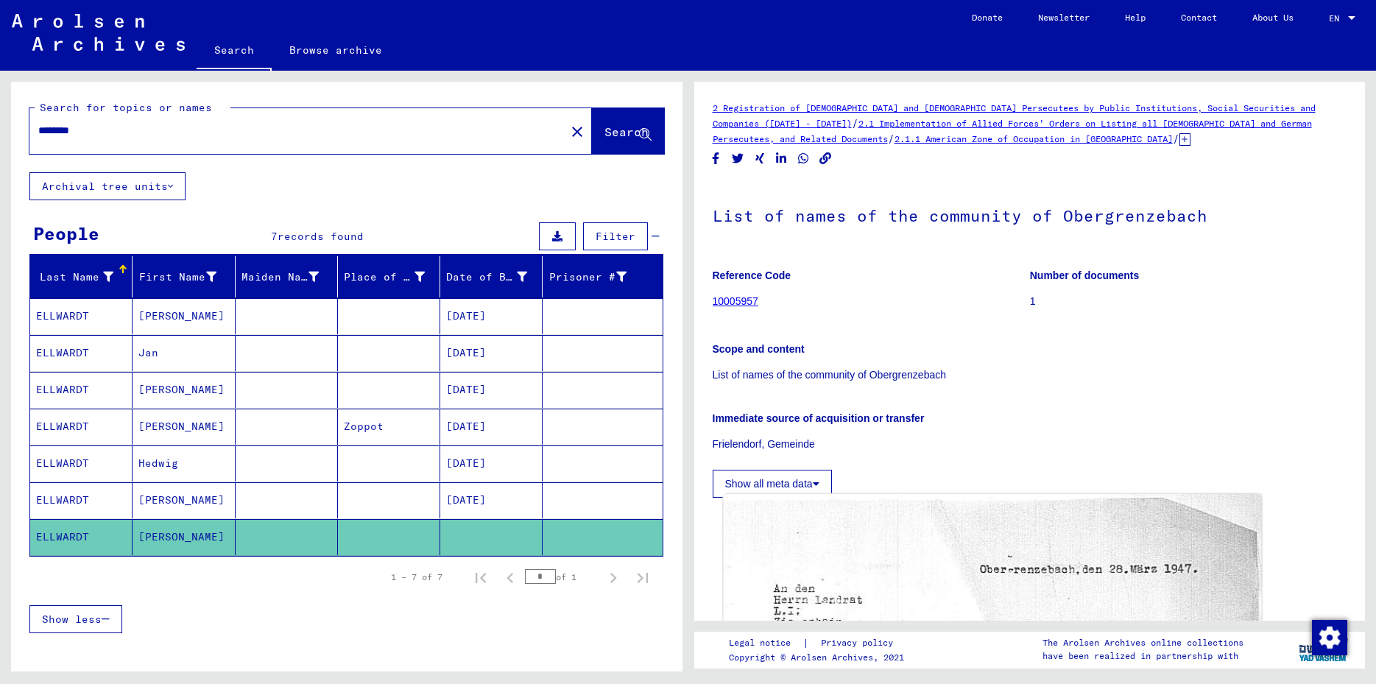
click at [942, 556] on img at bounding box center [992, 692] width 538 height 396
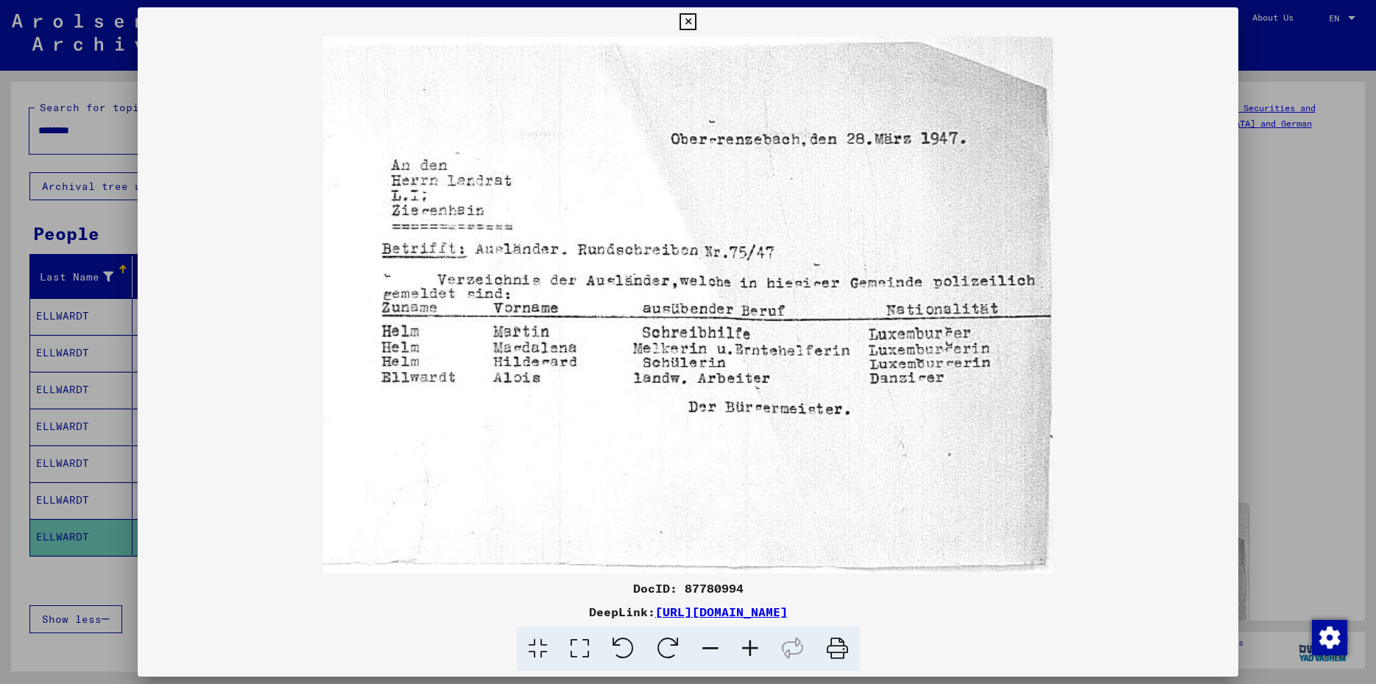
click at [696, 21] on icon at bounding box center [687, 22] width 17 height 18
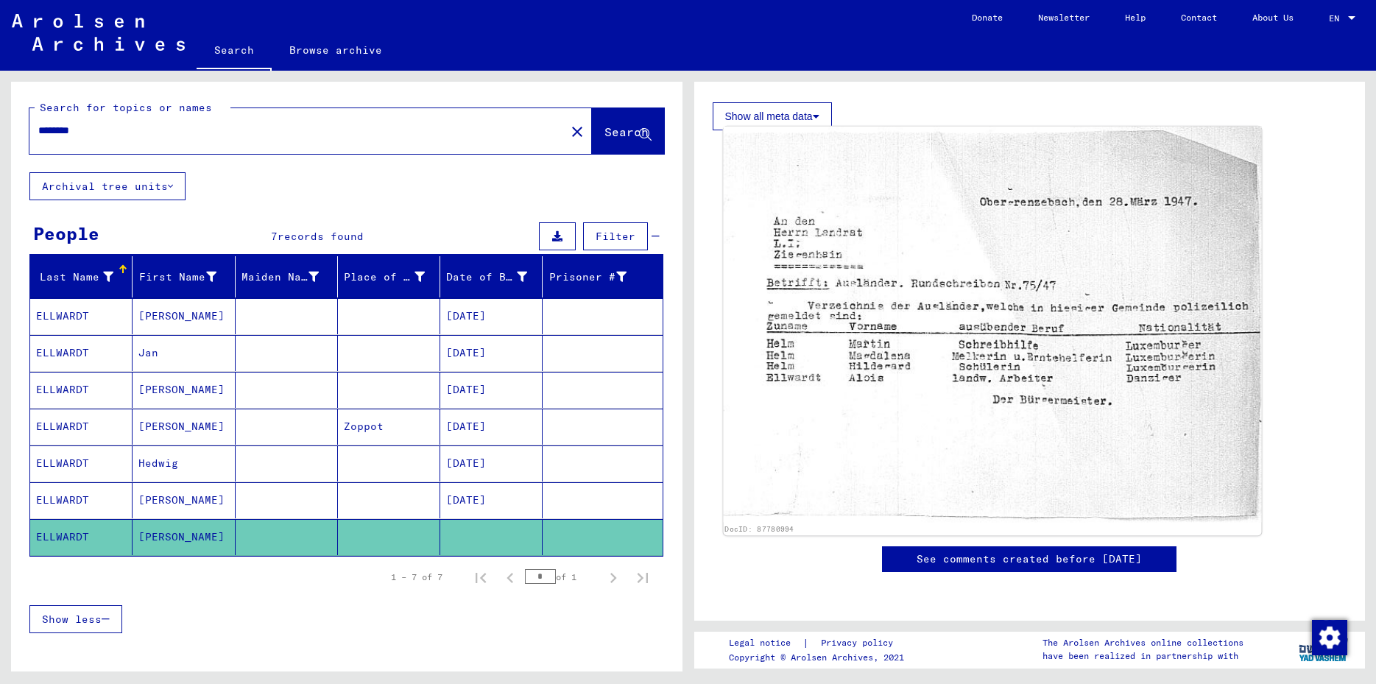
scroll to position [827, 0]
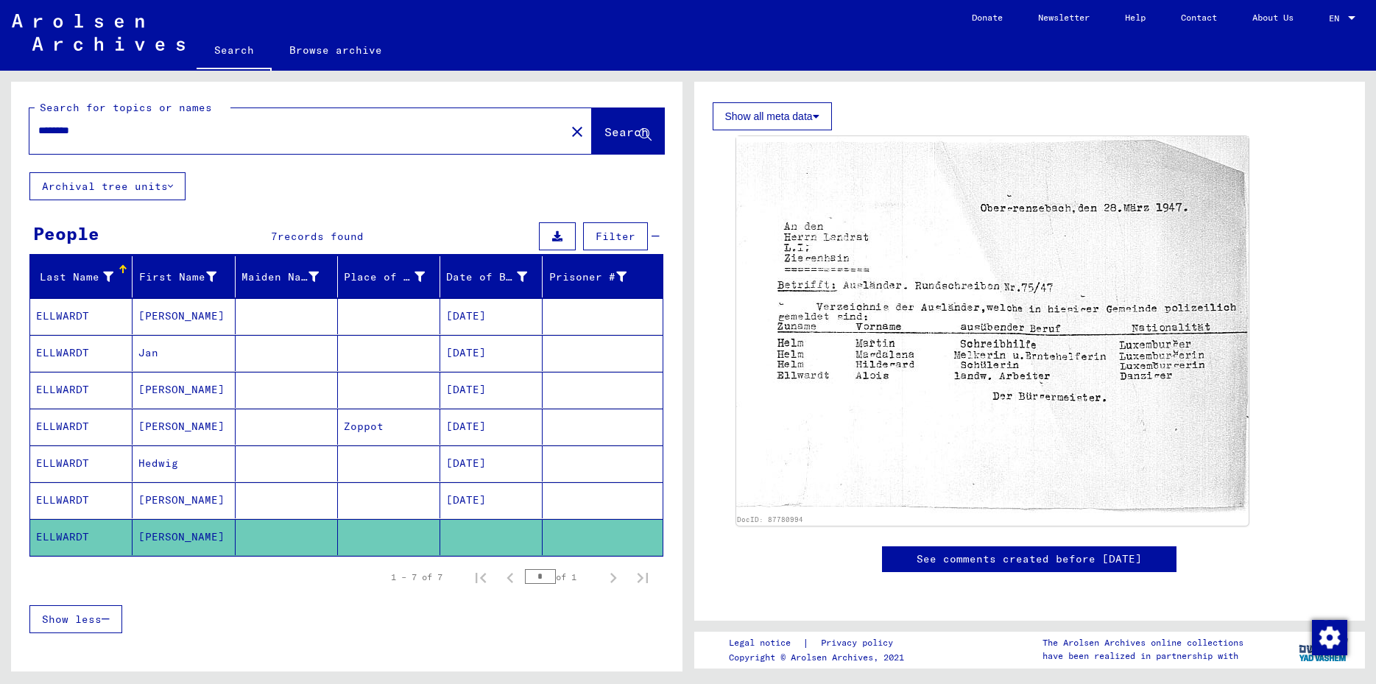
click at [82, 499] on mat-cell "ELLWARDT" at bounding box center [81, 500] width 102 height 36
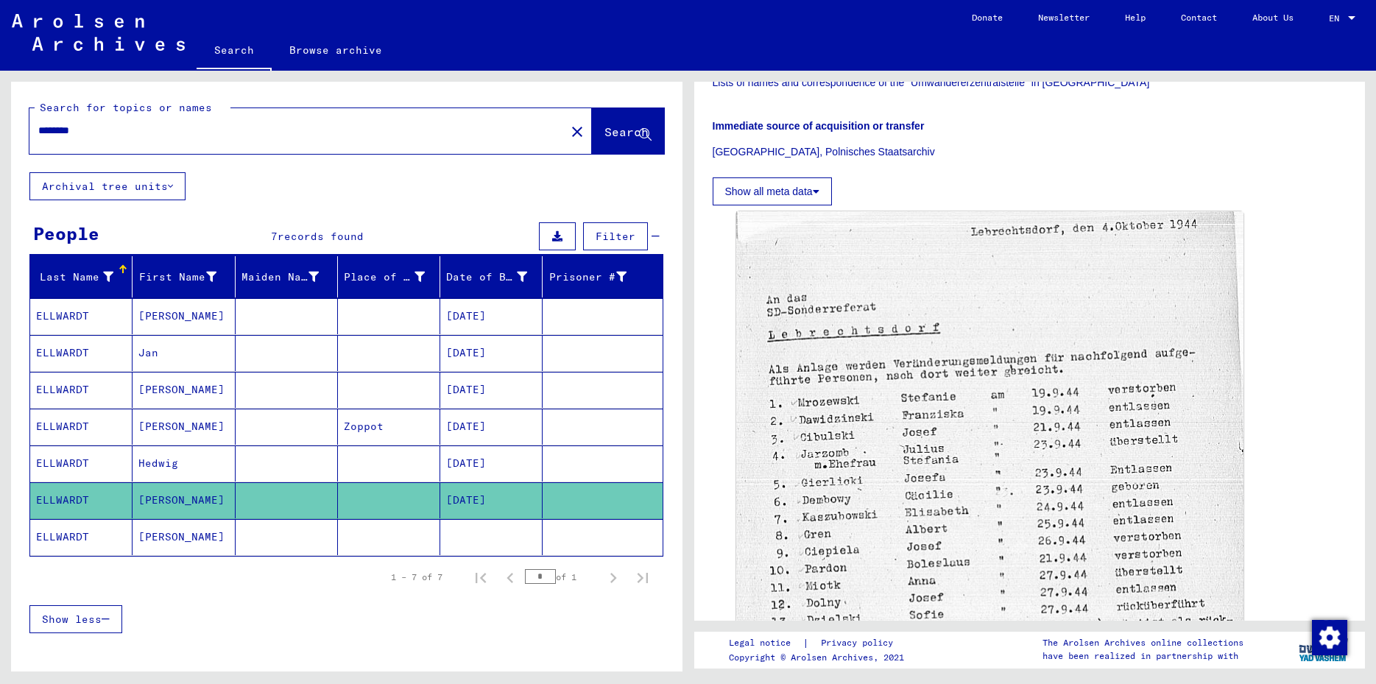
scroll to position [318, 0]
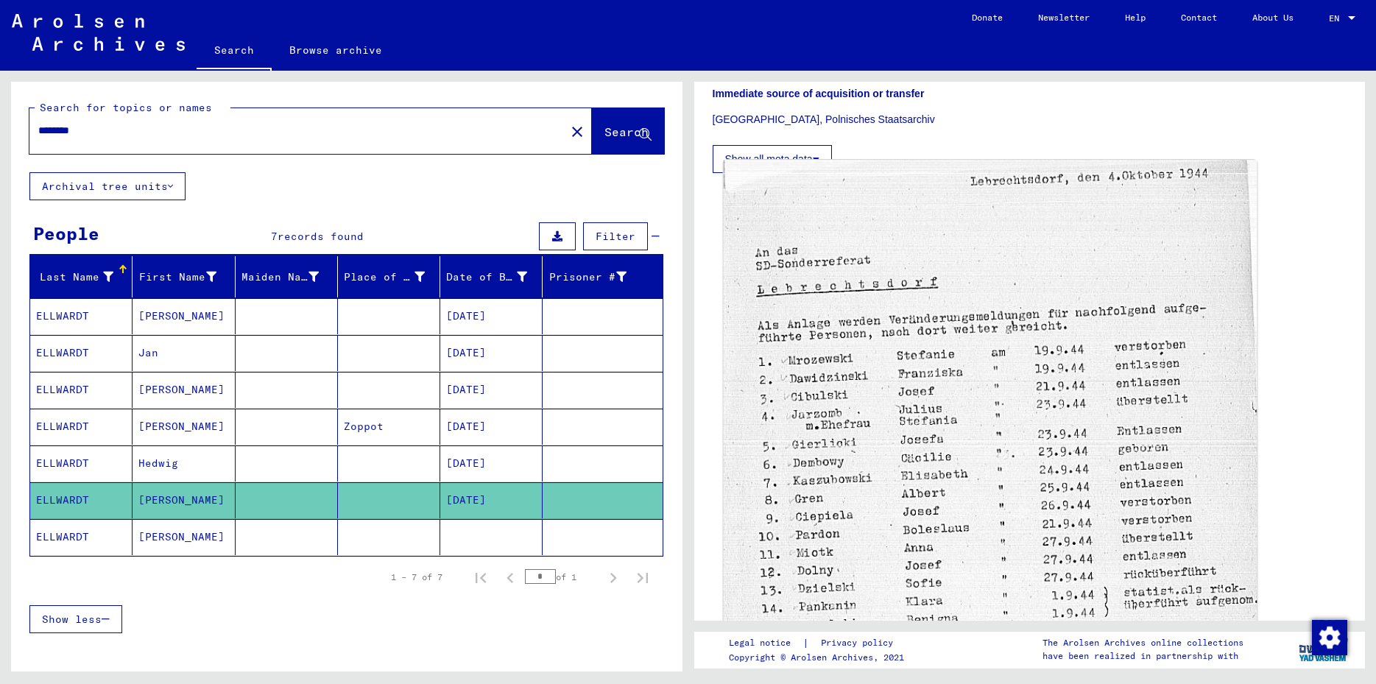
click at [1099, 347] on img at bounding box center [989, 553] width 533 height 787
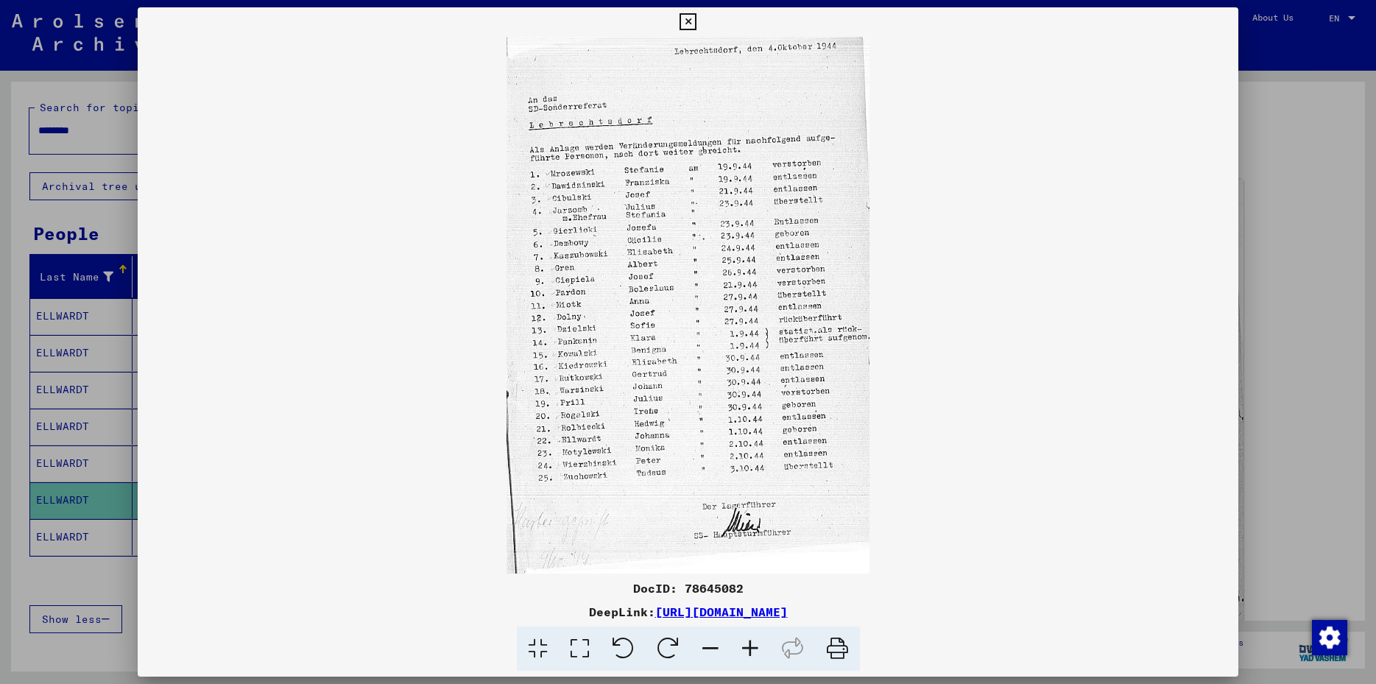
click at [696, 19] on icon at bounding box center [687, 22] width 17 height 18
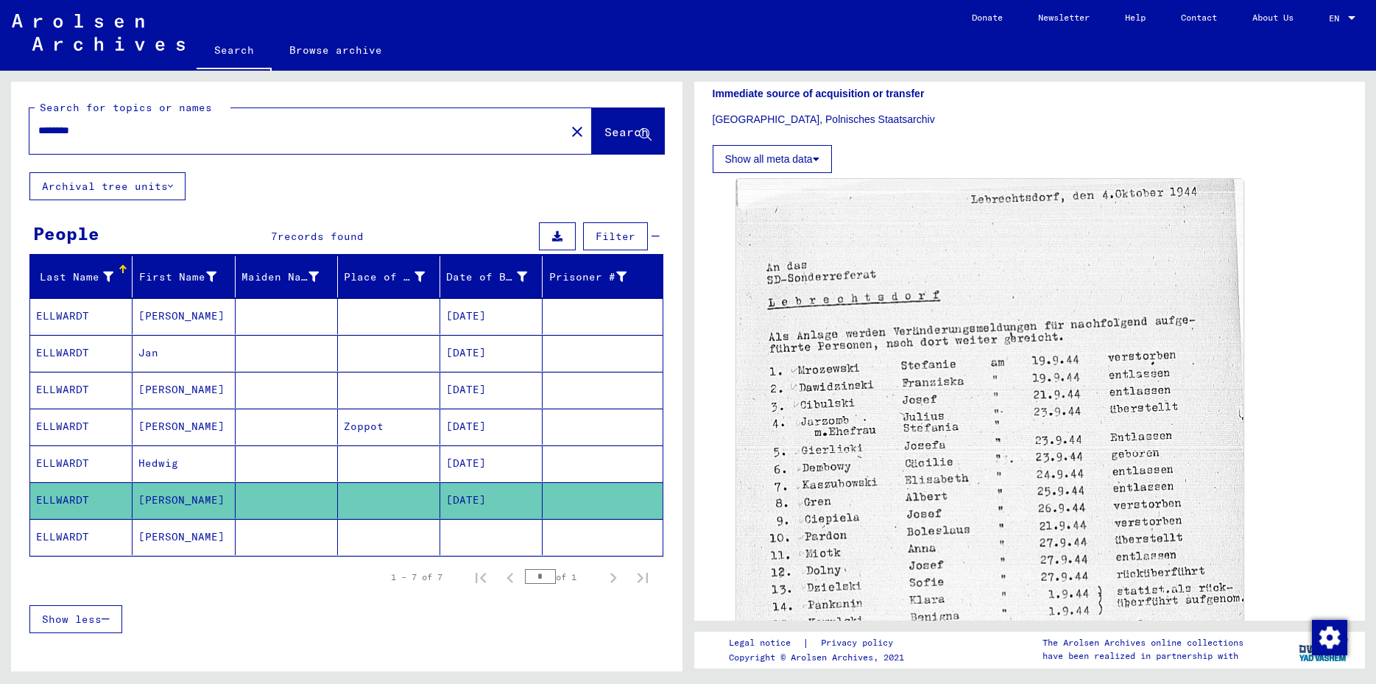
click at [1029, 124] on p "[GEOGRAPHIC_DATA], Polnisches Staatsarchiv" at bounding box center [1030, 119] width 635 height 15
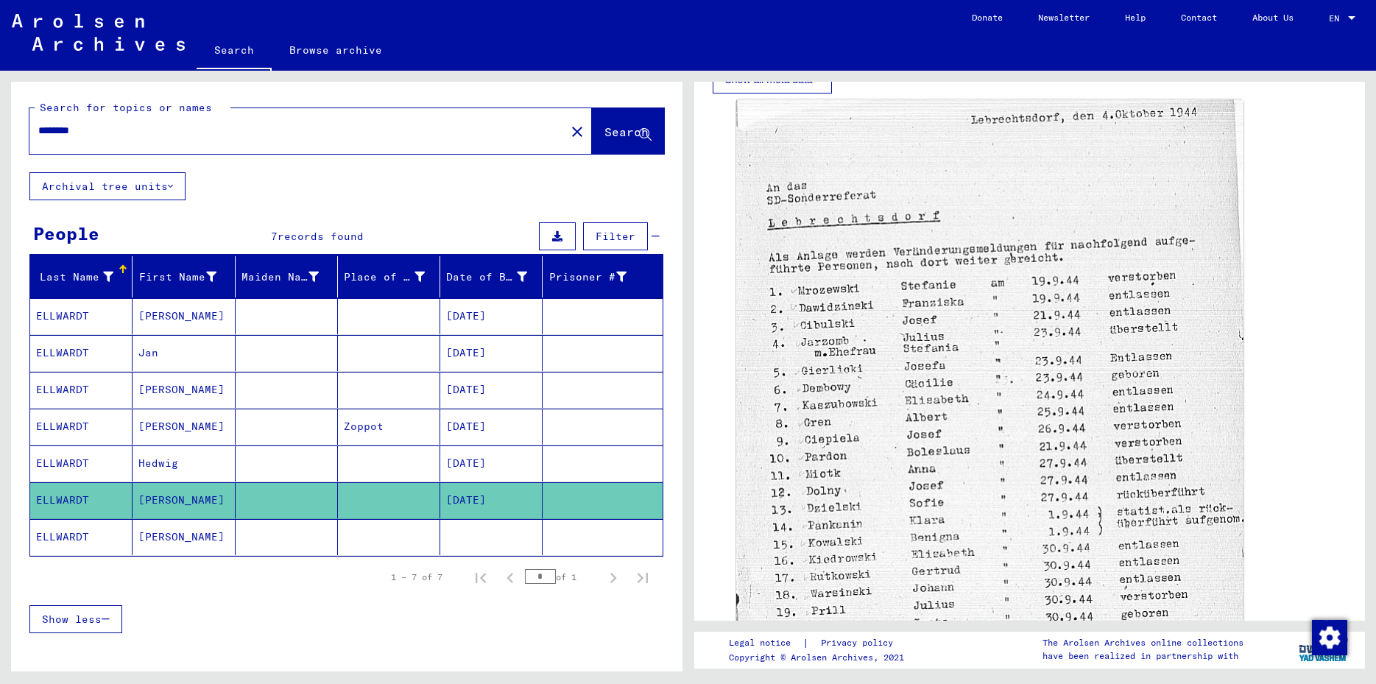
scroll to position [556, 0]
